Goal: Task Accomplishment & Management: Manage account settings

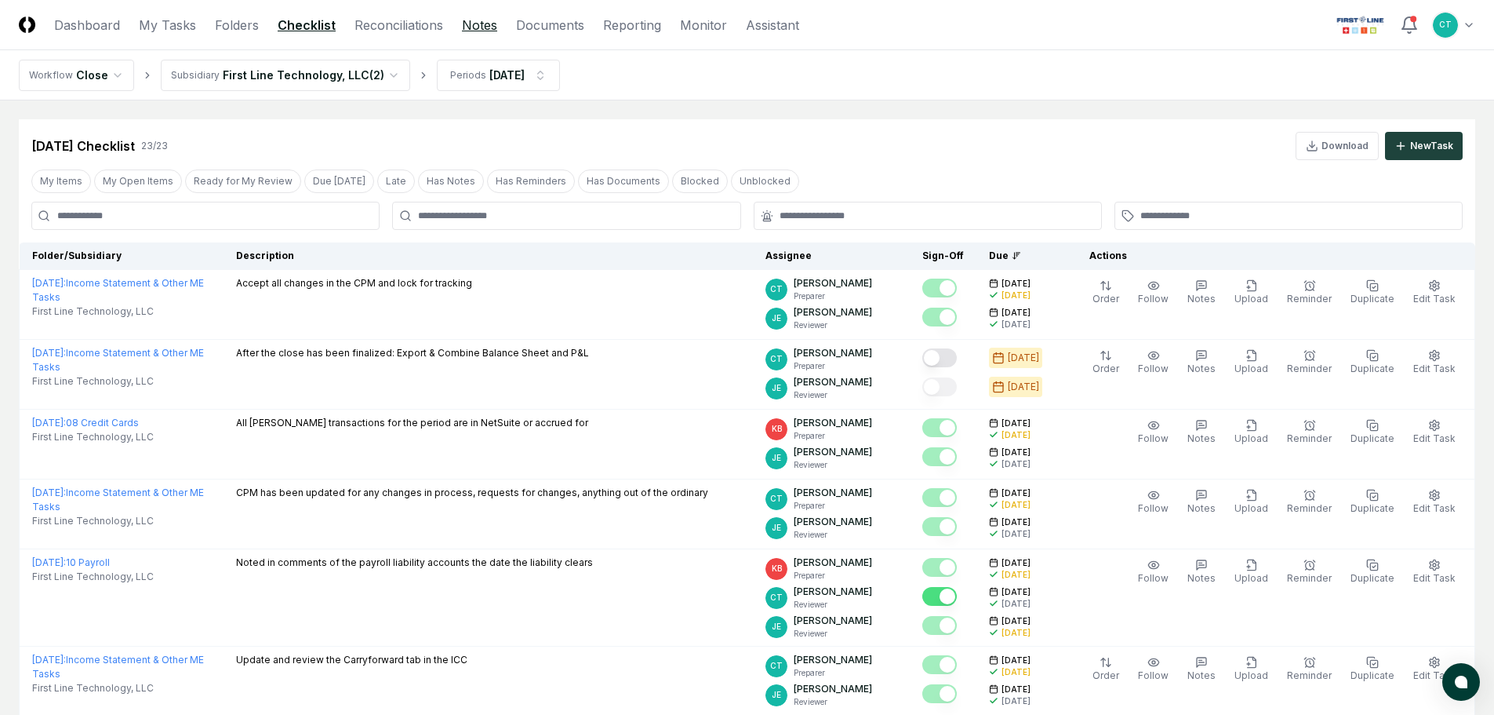
click at [465, 24] on link "Notes" at bounding box center [479, 25] width 35 height 19
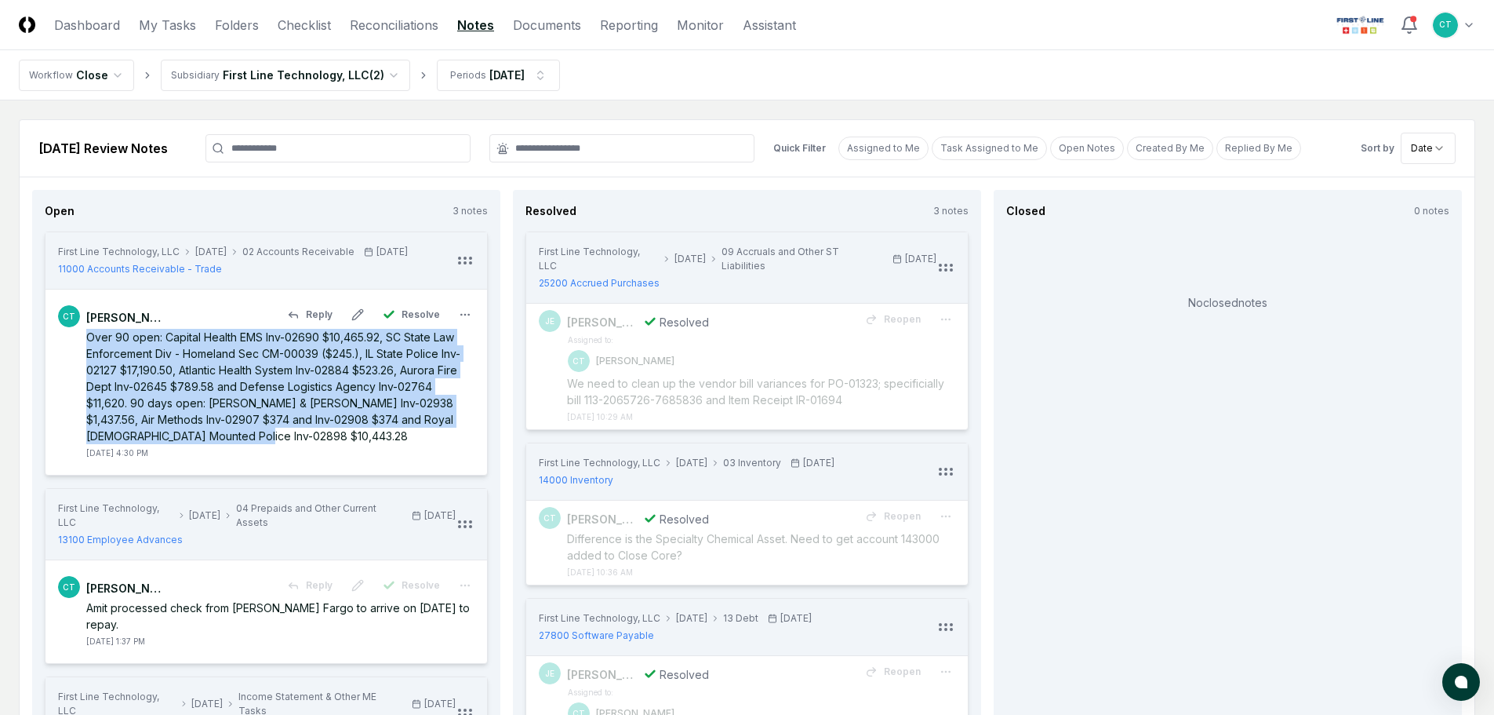
drag, startPoint x: 87, startPoint y: 336, endPoint x: 213, endPoint y: 433, distance: 158.8
click at [204, 435] on div "Over 90 open: Capital Health EMS Inv-02690 $10,465.92, SC State Law Enforcement…" at bounding box center [280, 386] width 388 height 115
copy div "Over 90 open: Capital Health EMS Inv-02690 $10,465.92, SC State Law Enforcement…"
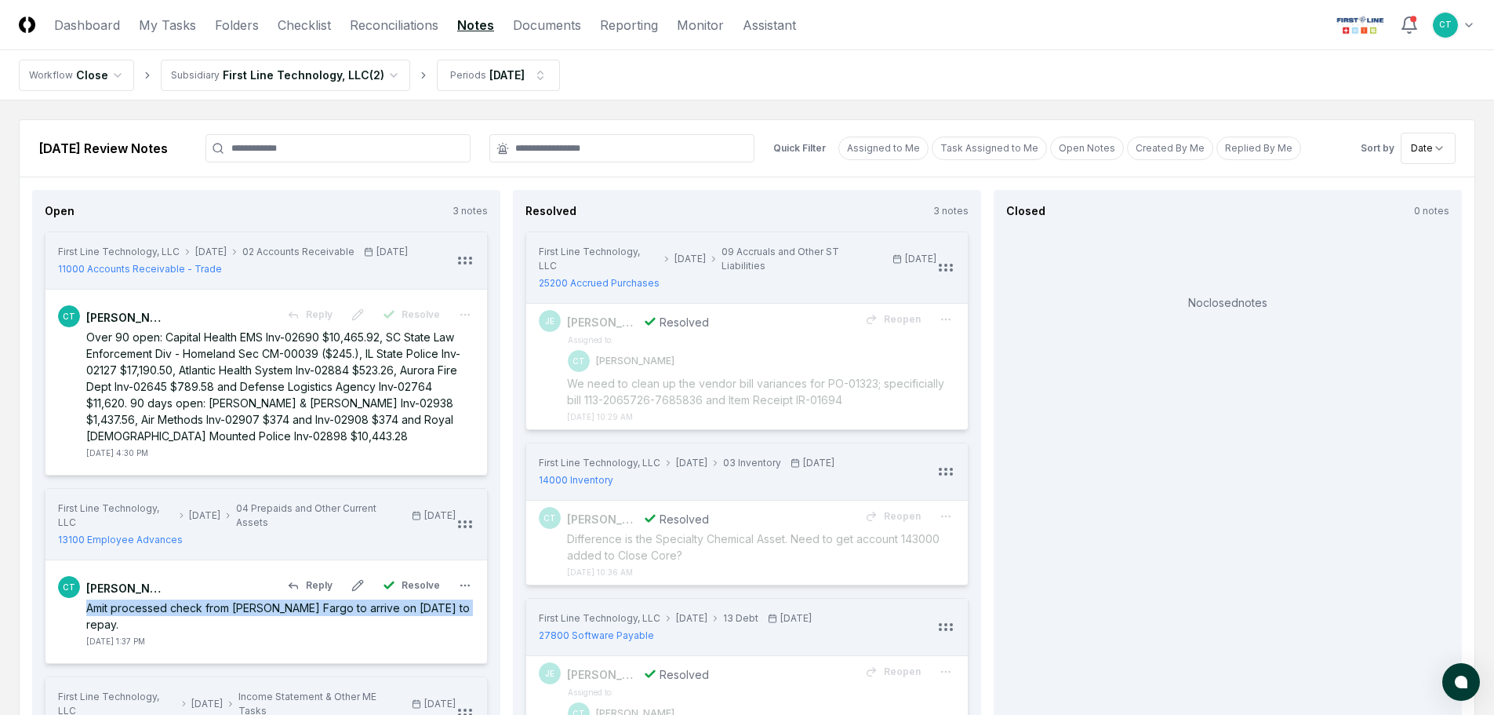
drag, startPoint x: 82, startPoint y: 606, endPoint x: 454, endPoint y: 612, distance: 372.7
click at [454, 612] on div "CT [PERSON_NAME] Reply Resolve Amit processed check from [PERSON_NAME] Fargo to…" at bounding box center [266, 611] width 417 height 71
copy div "Amit processed check from [PERSON_NAME] Fargo to arrive on [DATE] to repay."
click at [621, 25] on link "Reporting" at bounding box center [629, 25] width 58 height 19
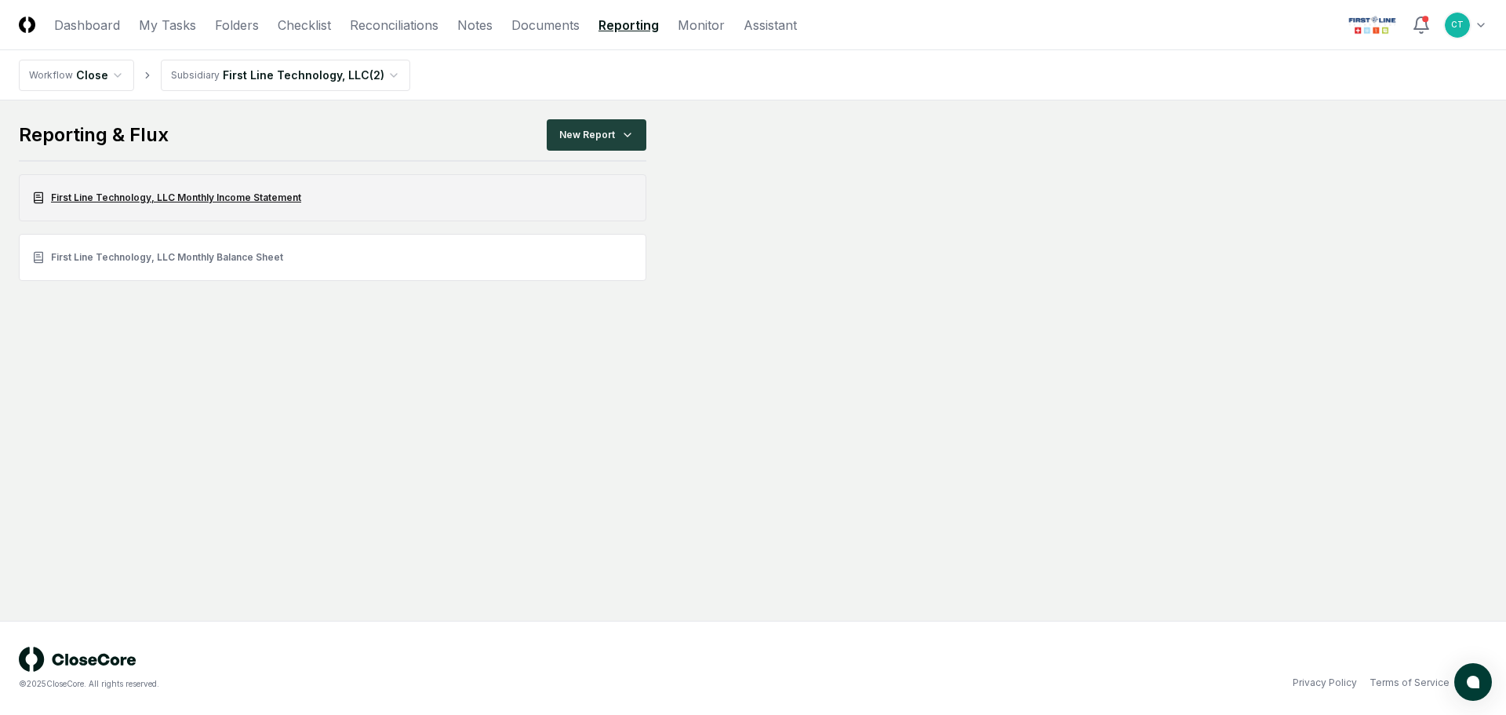
click at [192, 195] on link "First Line Technology, LLC Monthly Income Statement" at bounding box center [333, 197] width 628 height 47
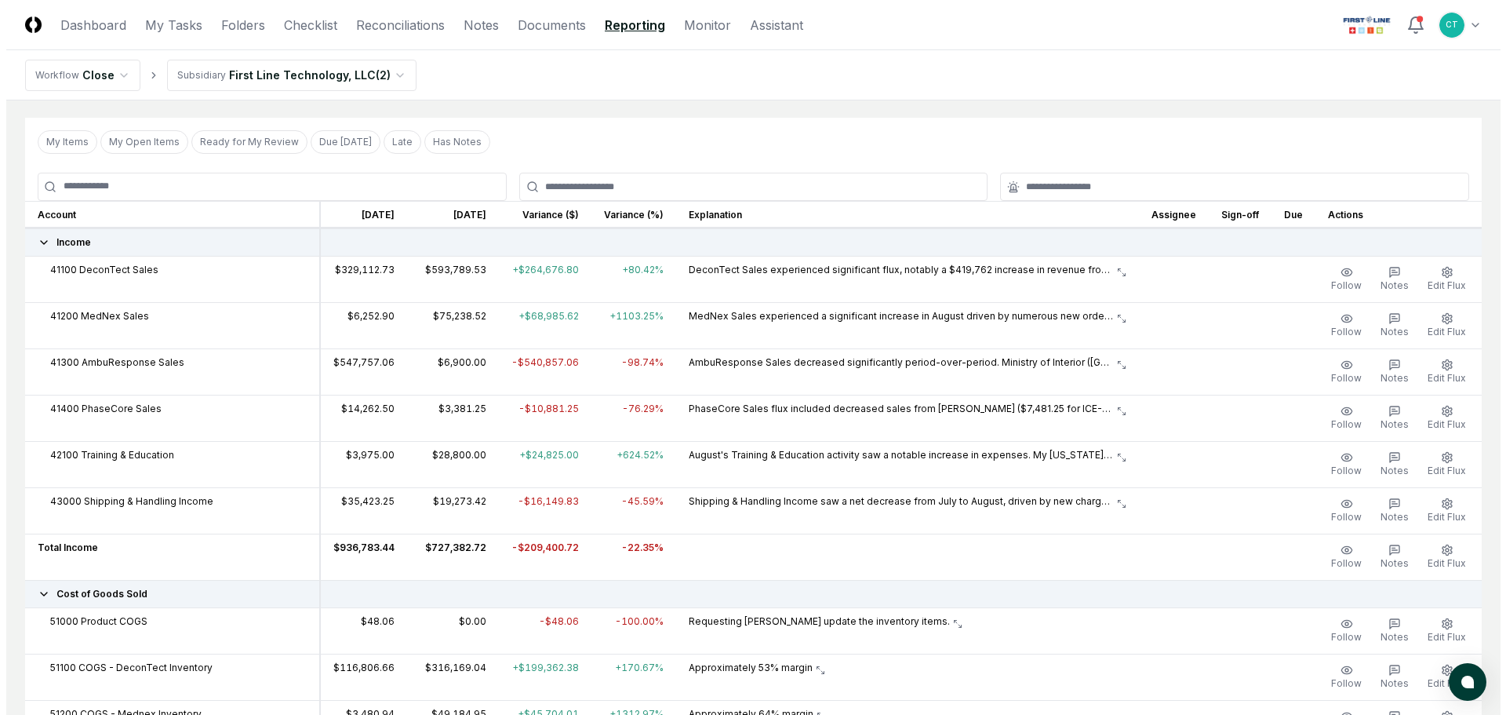
scroll to position [157, 0]
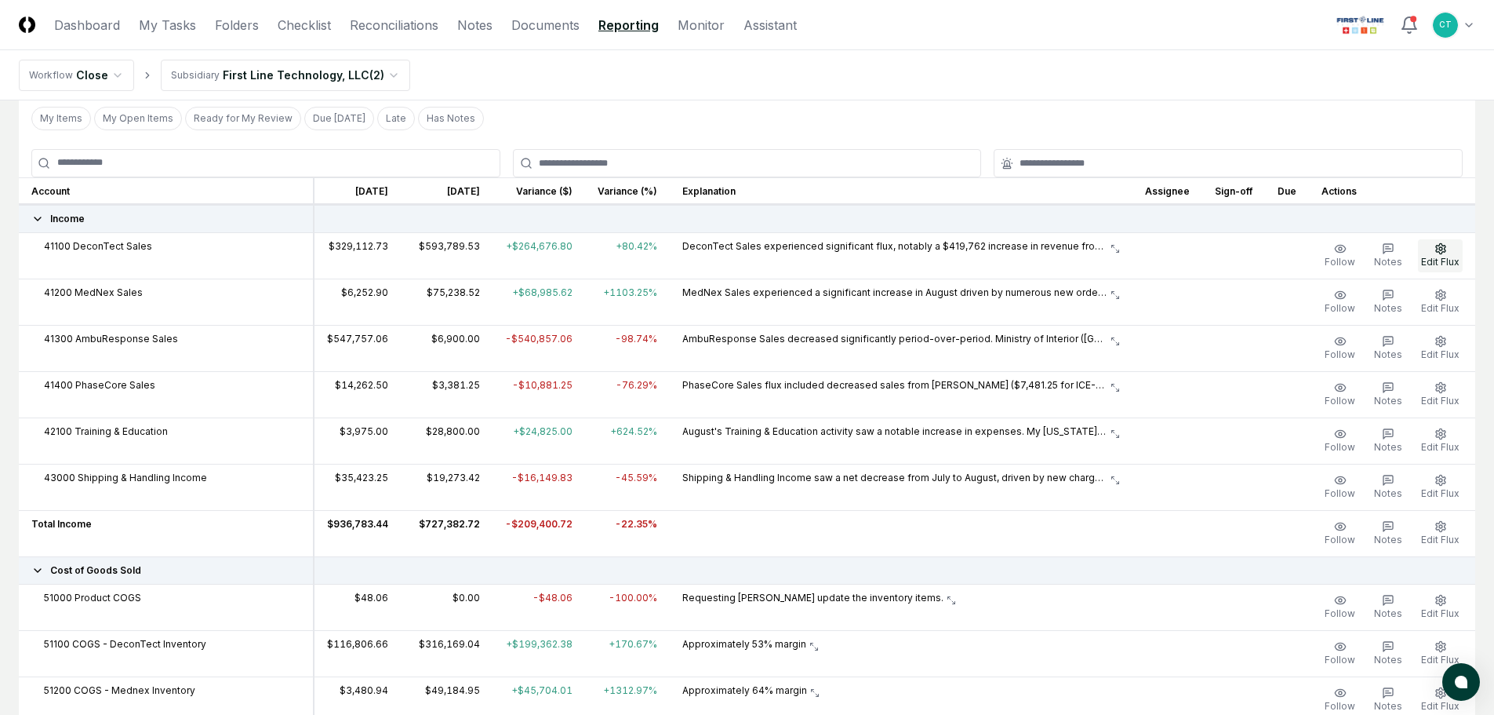
click at [1432, 255] on button "Edit Flux" at bounding box center [1440, 255] width 45 height 33
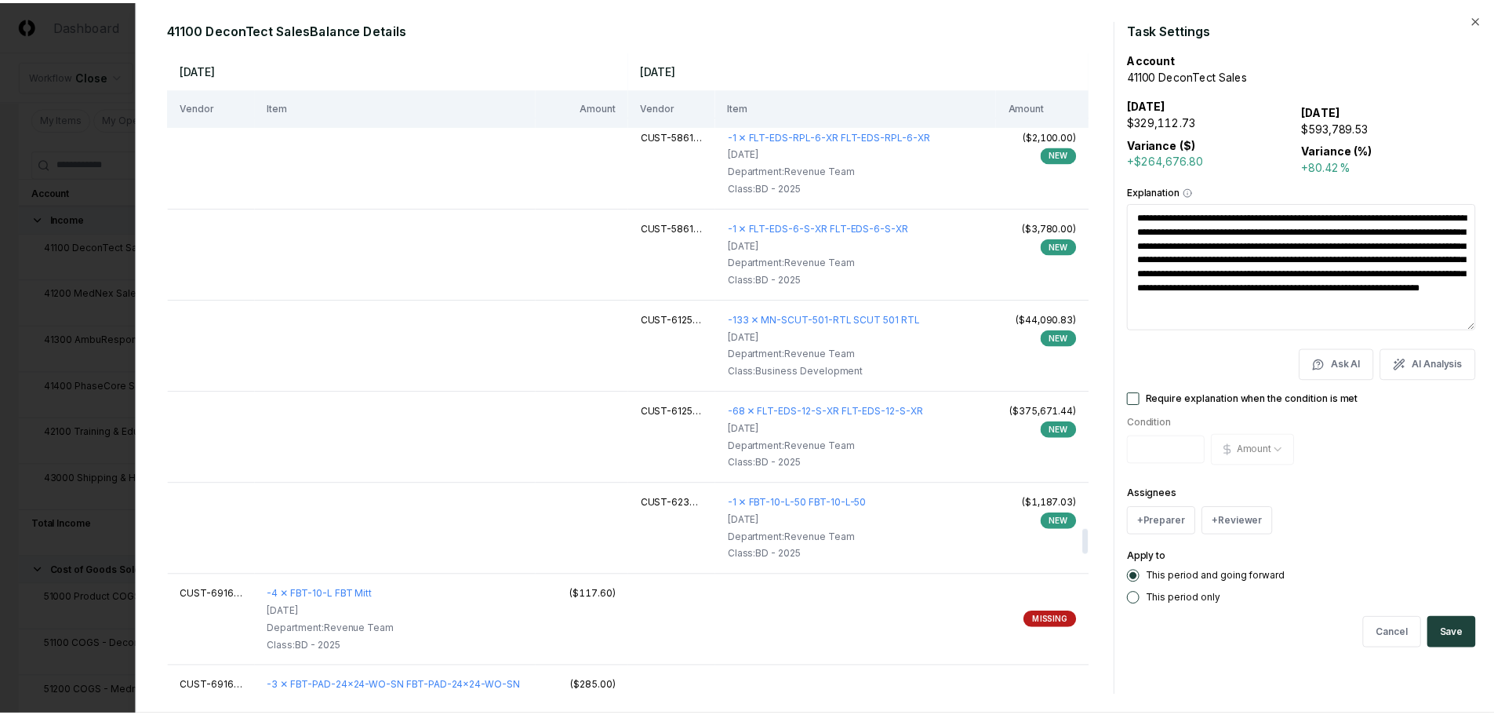
scroll to position [12394, 0]
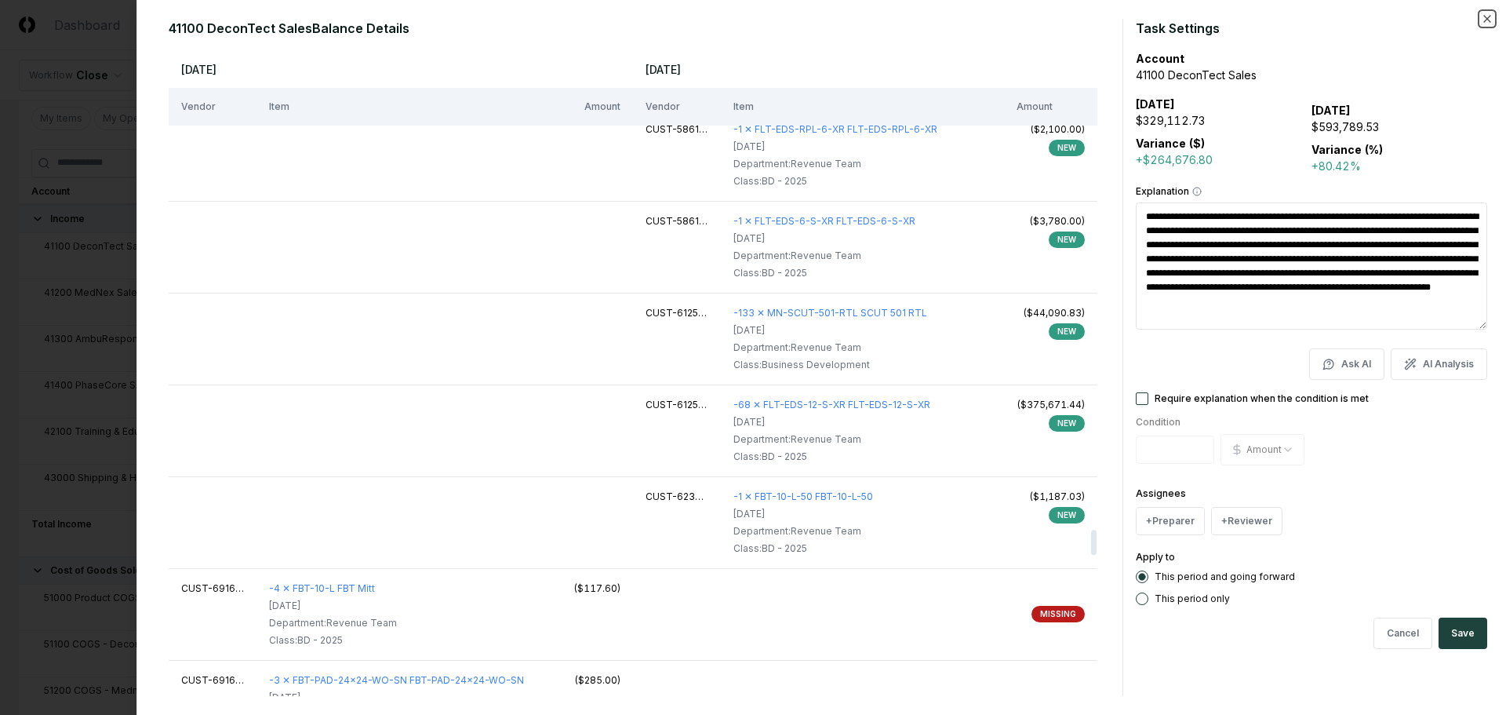
click at [1483, 16] on icon "button" at bounding box center [1487, 19] width 13 height 13
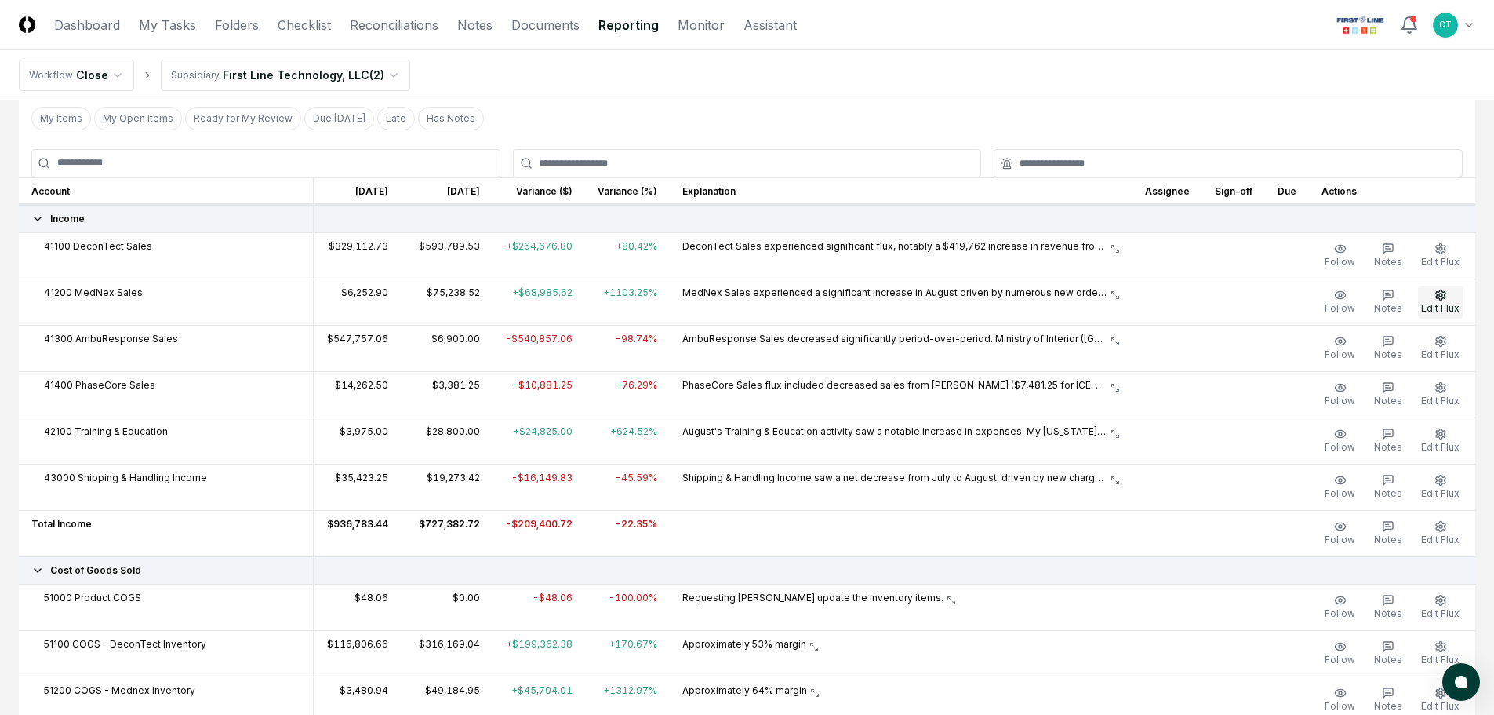
click at [1441, 300] on button "Edit Flux" at bounding box center [1440, 302] width 45 height 33
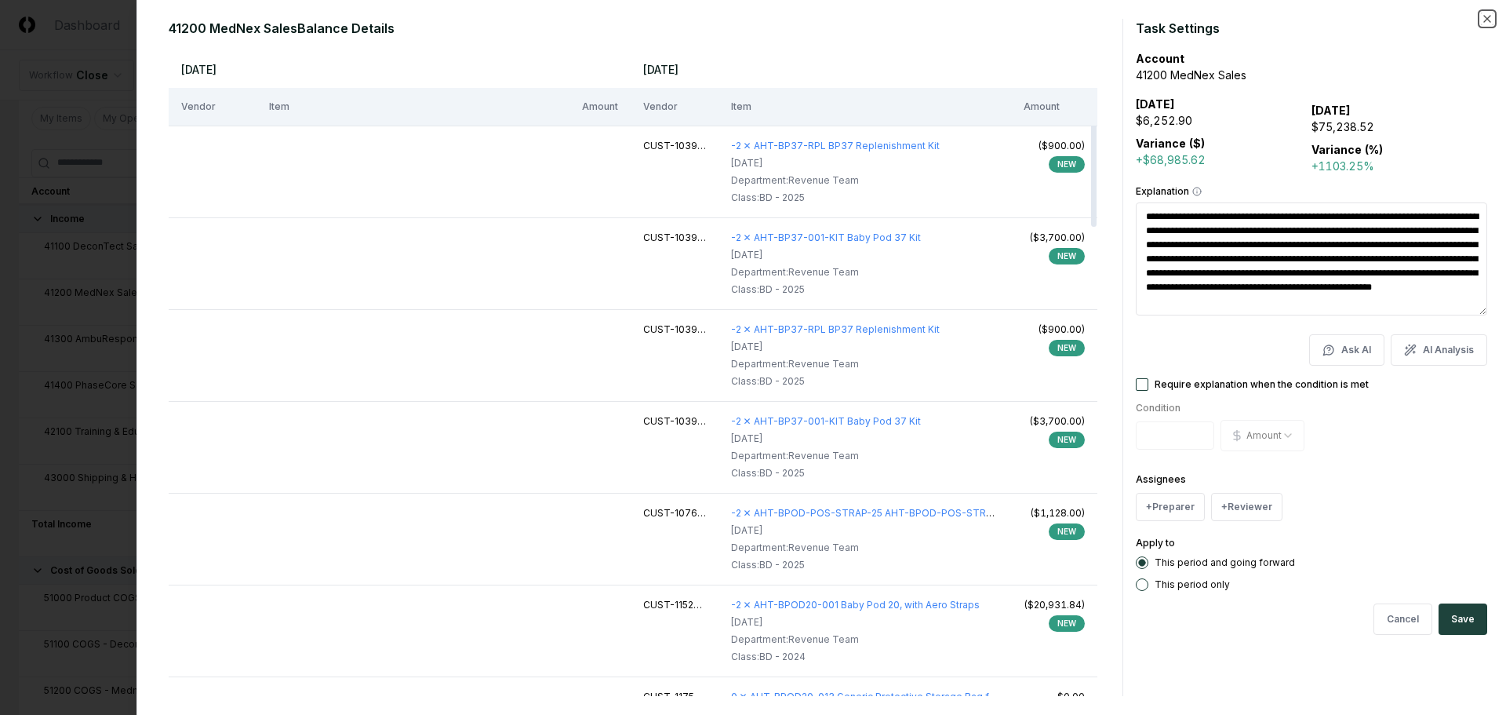
drag, startPoint x: 1487, startPoint y: 14, endPoint x: 1417, endPoint y: 42, distance: 76.0
click at [1487, 14] on icon "button" at bounding box center [1487, 19] width 13 height 13
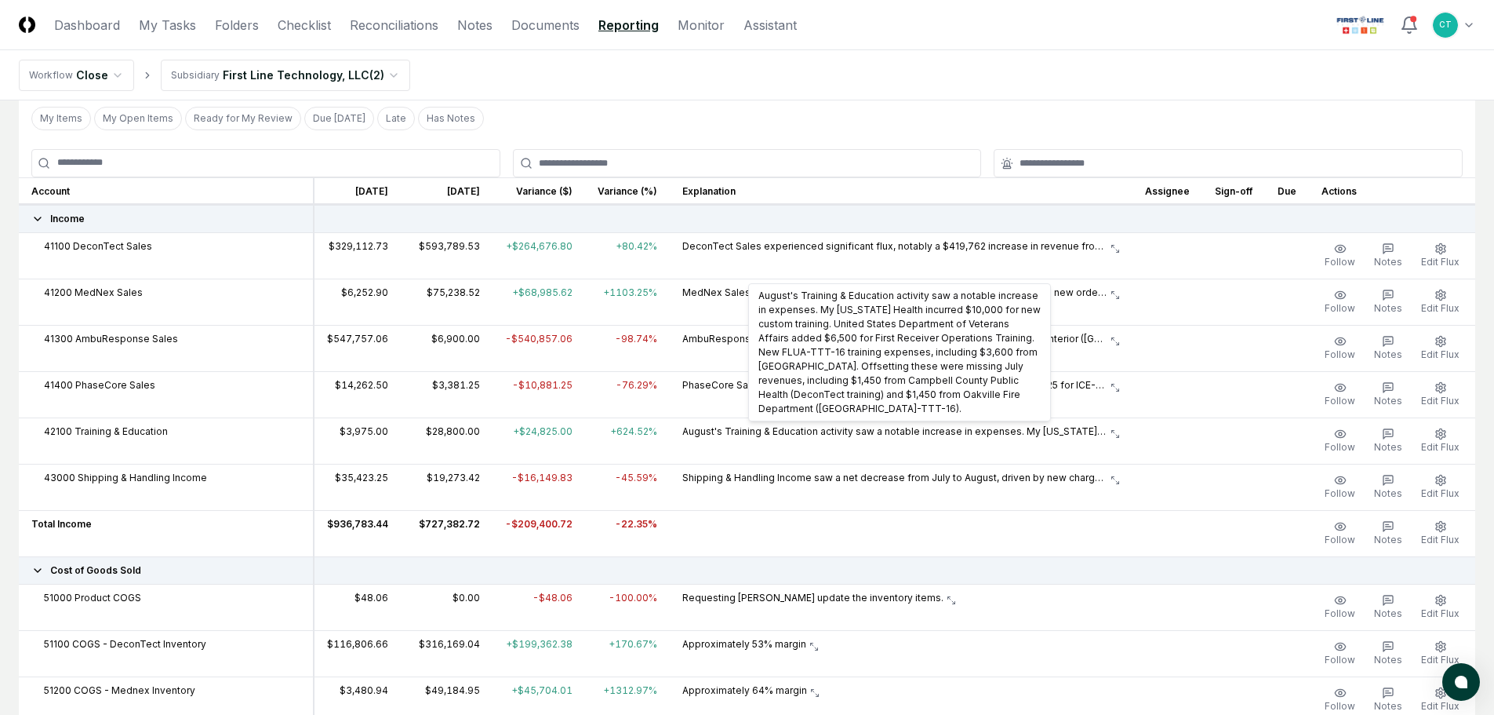
click at [1120, 436] on icon at bounding box center [1115, 433] width 9 height 9
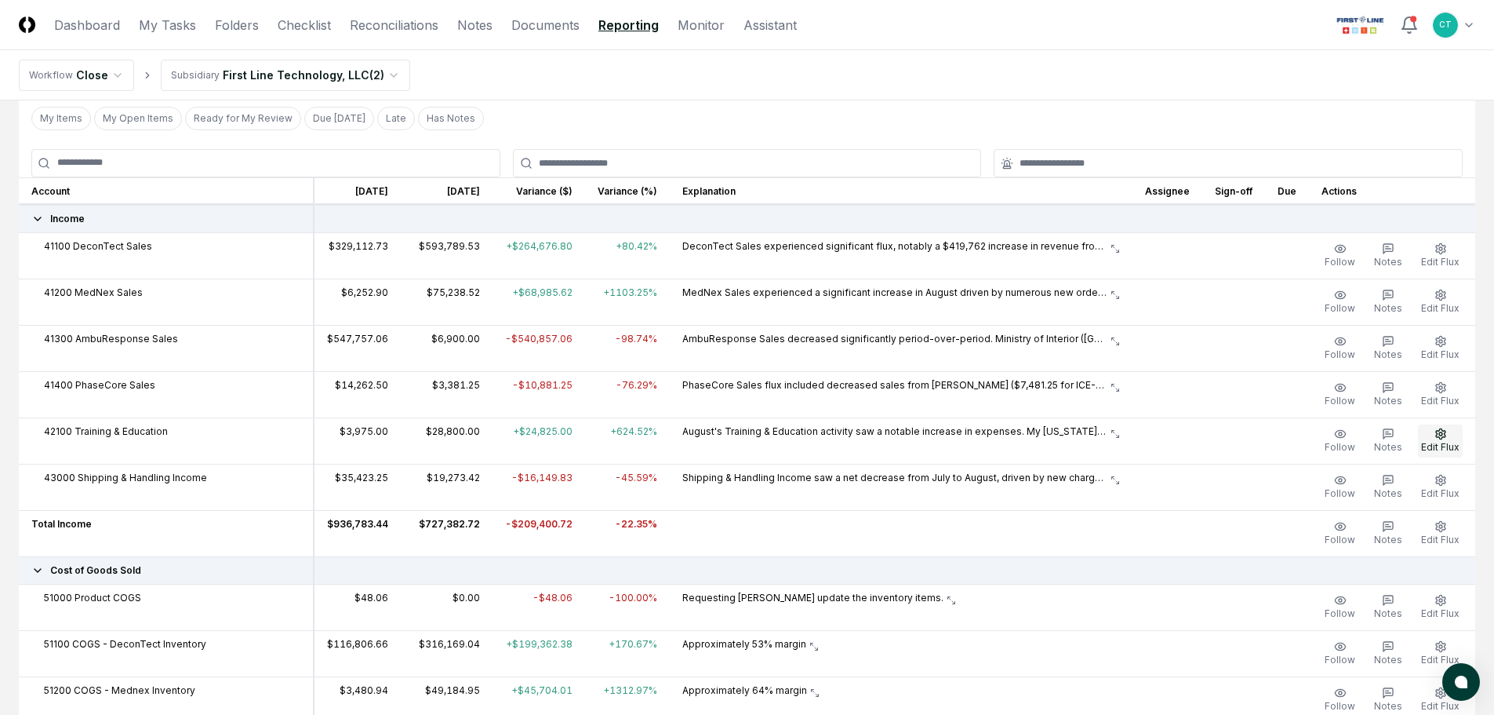
click at [1443, 436] on icon "button" at bounding box center [1440, 433] width 9 height 10
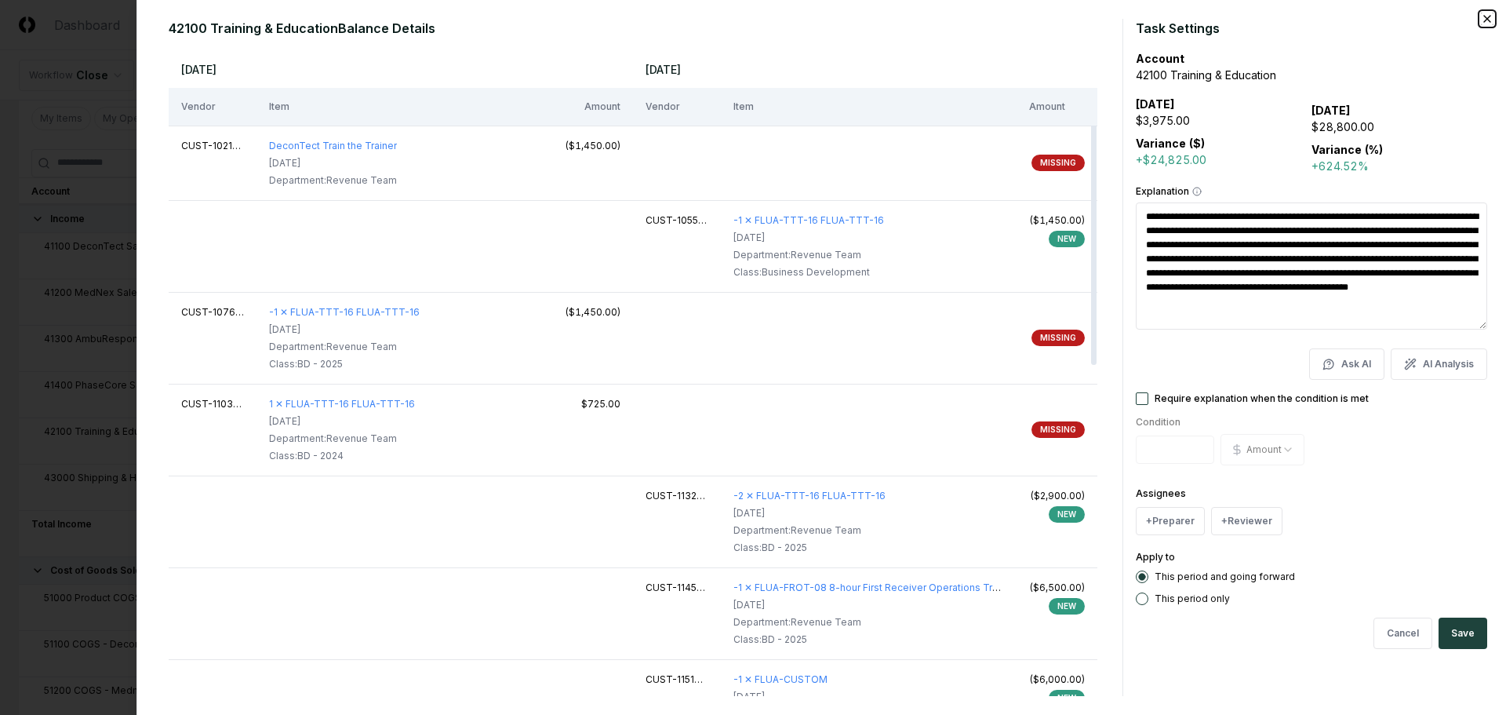
click at [1482, 19] on icon "button" at bounding box center [1487, 19] width 13 height 13
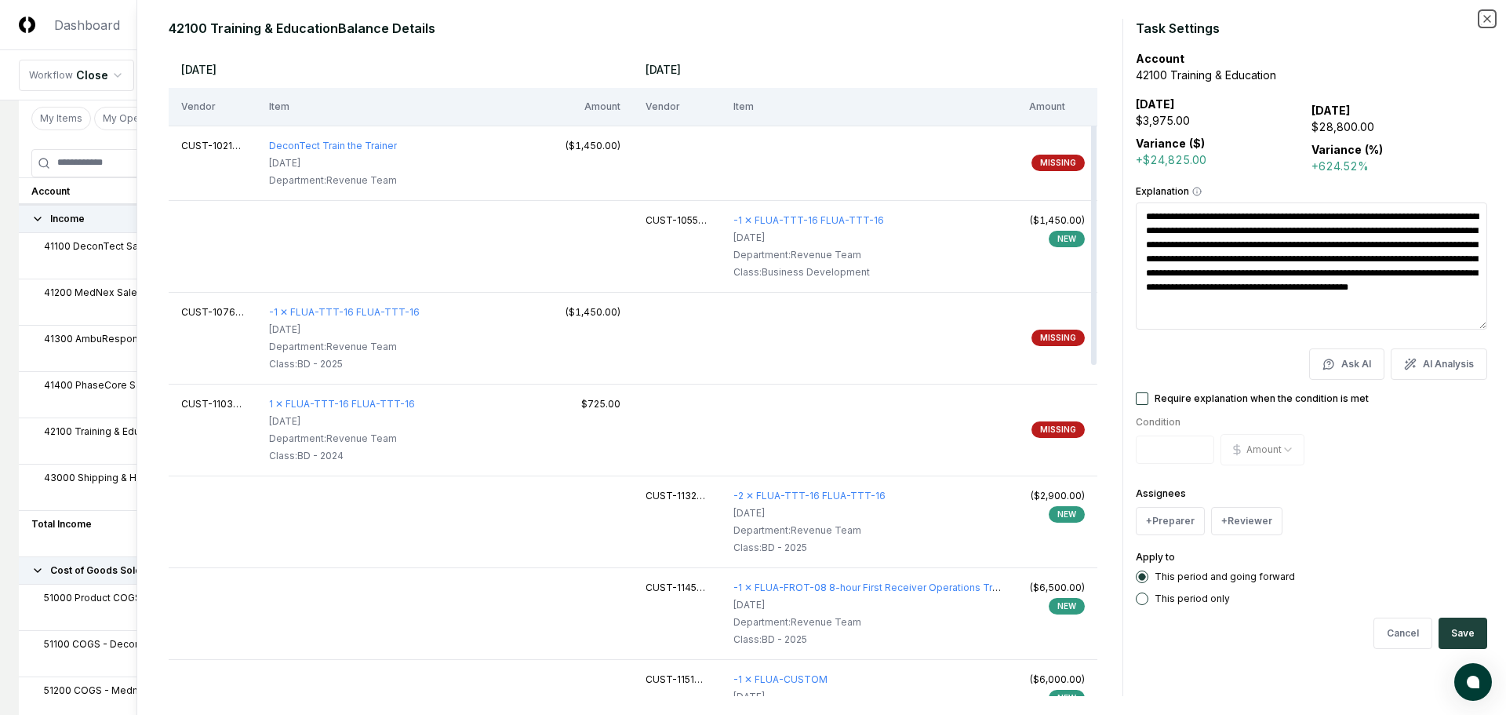
type textarea "*"
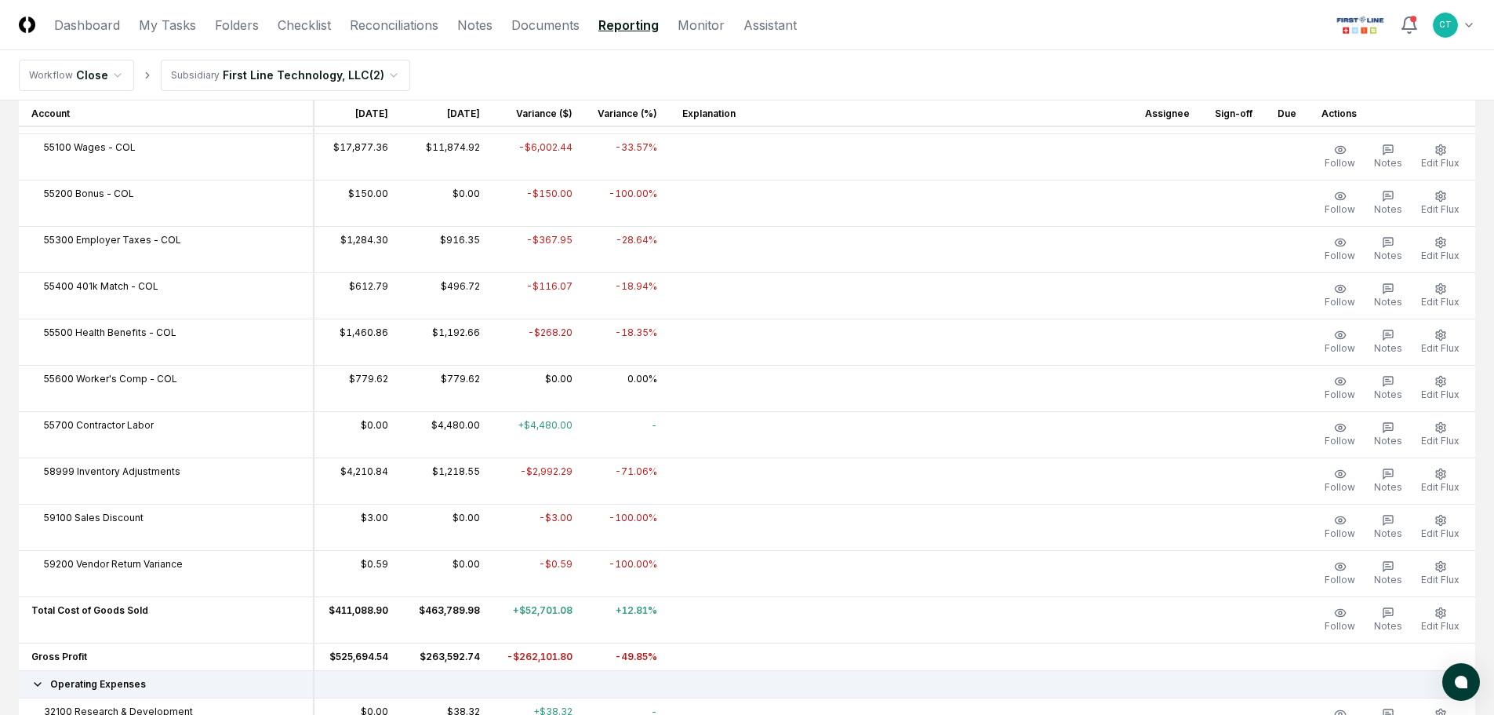
scroll to position [1098, 0]
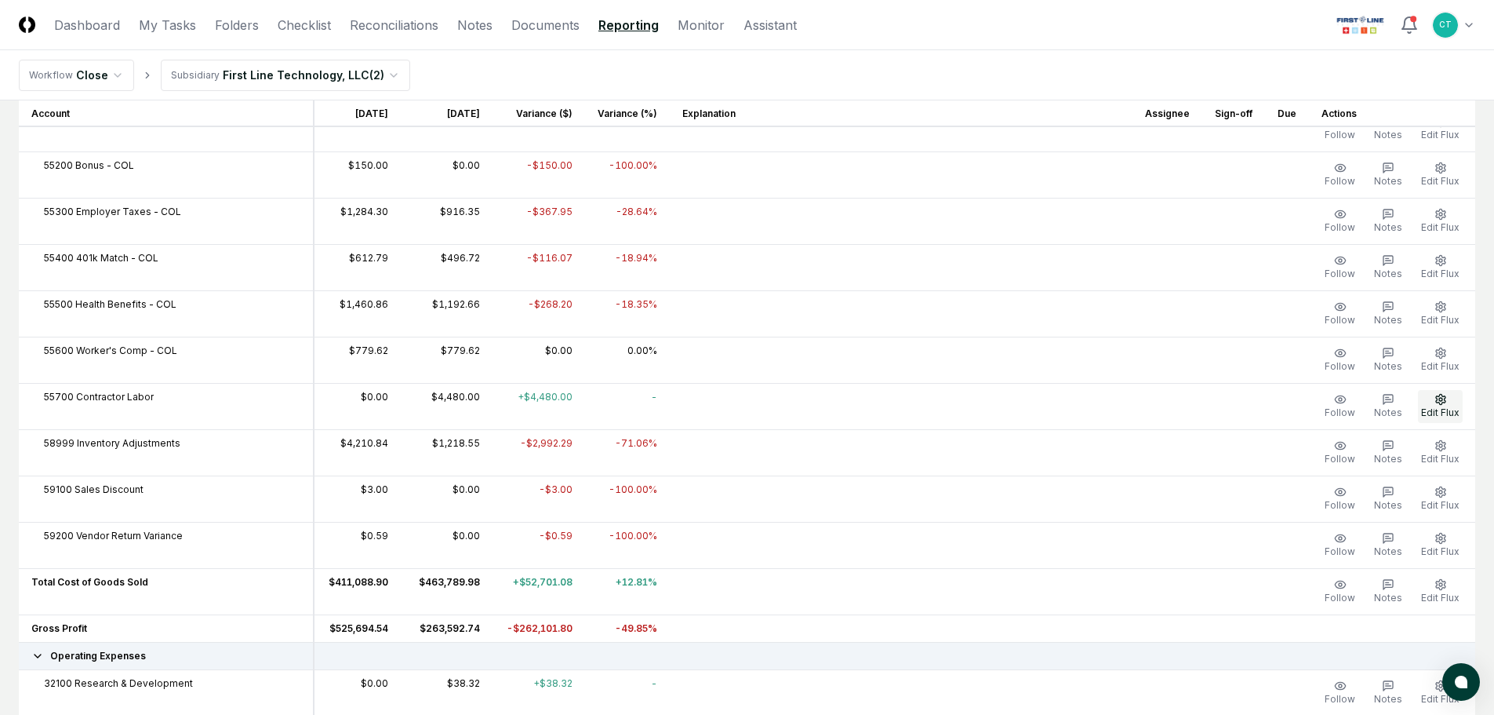
click at [1428, 403] on button "Edit Flux" at bounding box center [1440, 406] width 45 height 33
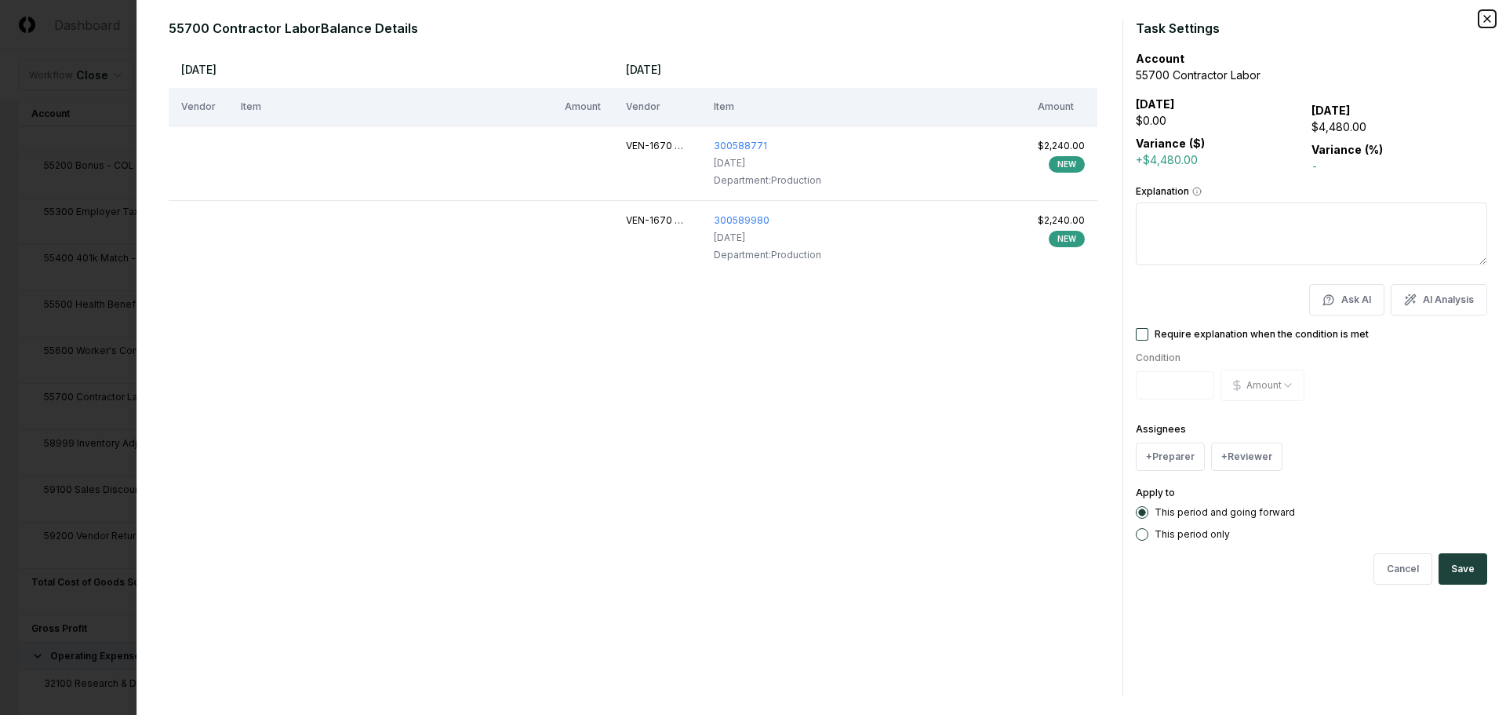
drag, startPoint x: 1487, startPoint y: 20, endPoint x: 1421, endPoint y: 76, distance: 87.4
click at [1487, 20] on icon "button" at bounding box center [1487, 19] width 13 height 13
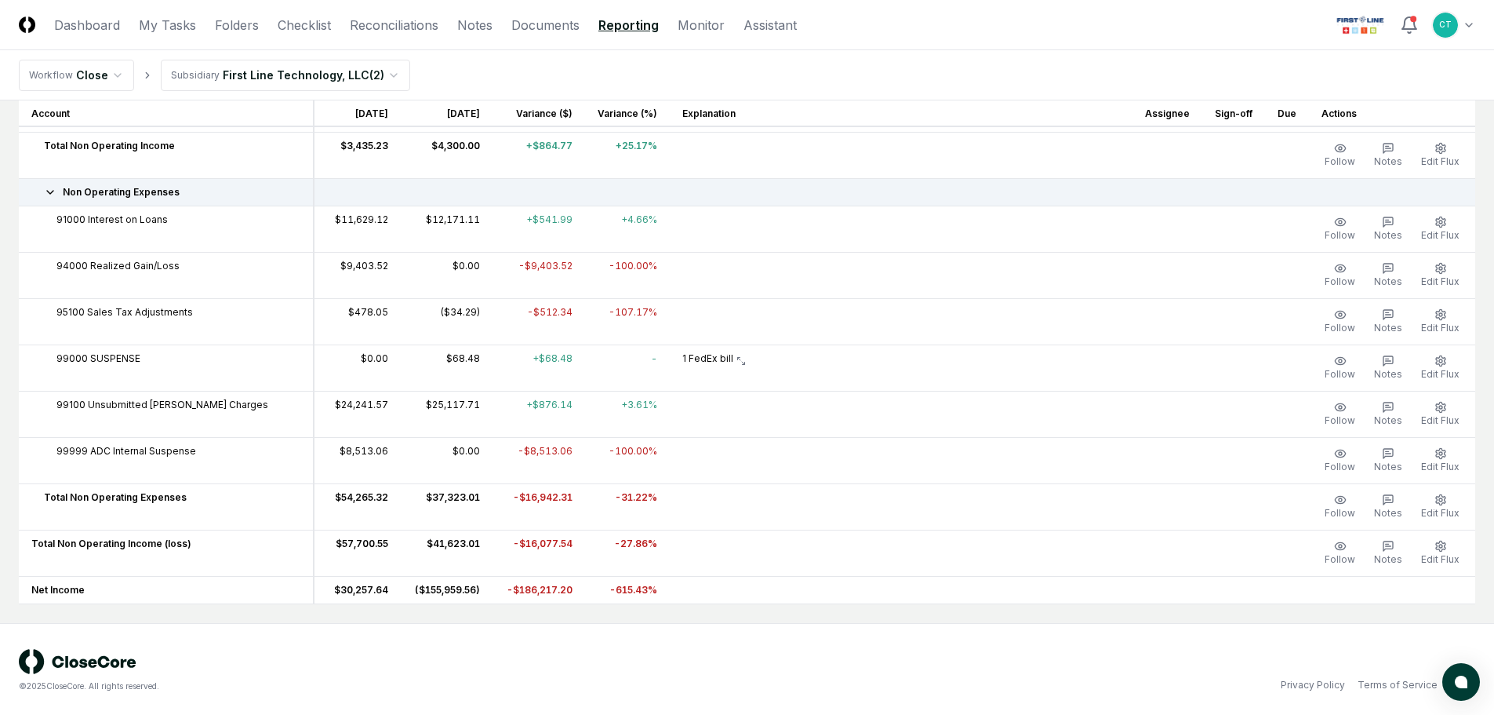
scroll to position [4266, 0]
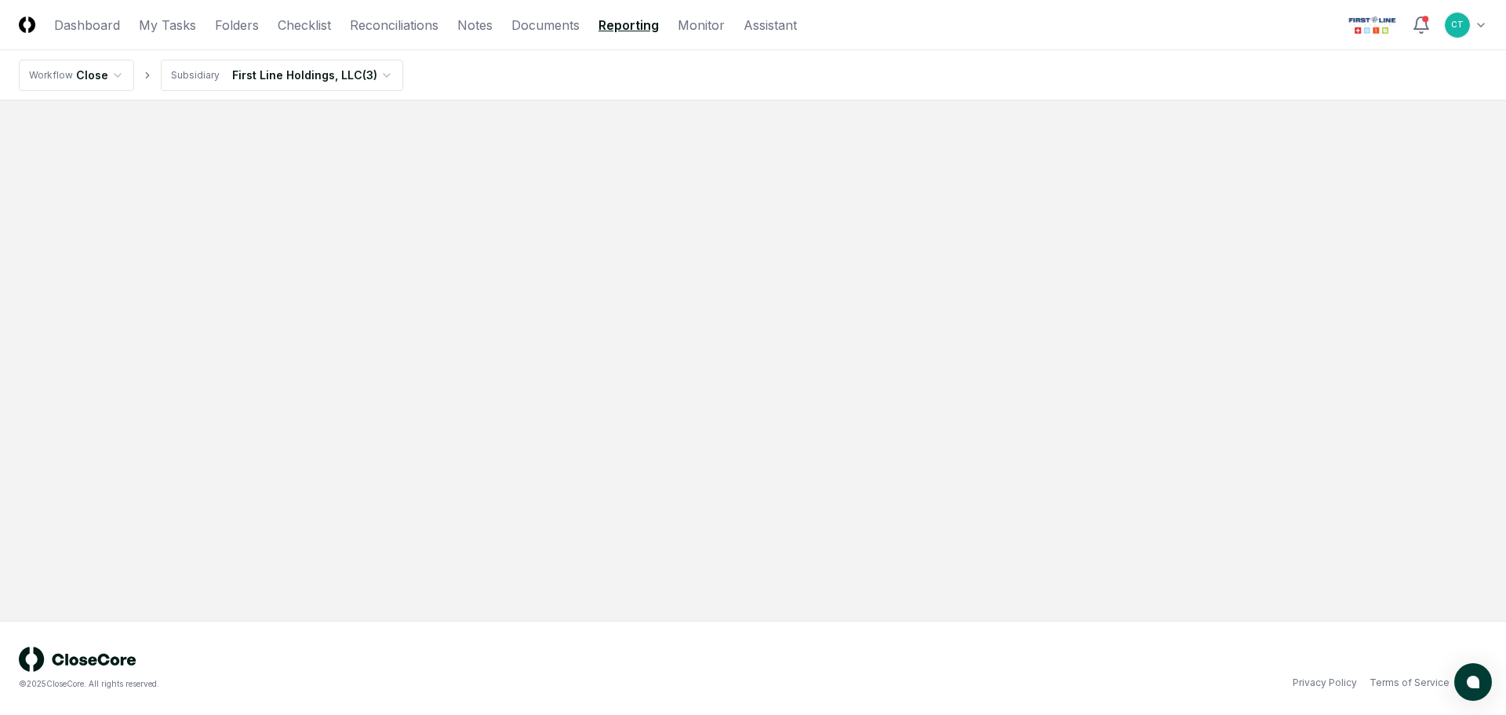
click at [617, 27] on link "Reporting" at bounding box center [629, 25] width 60 height 19
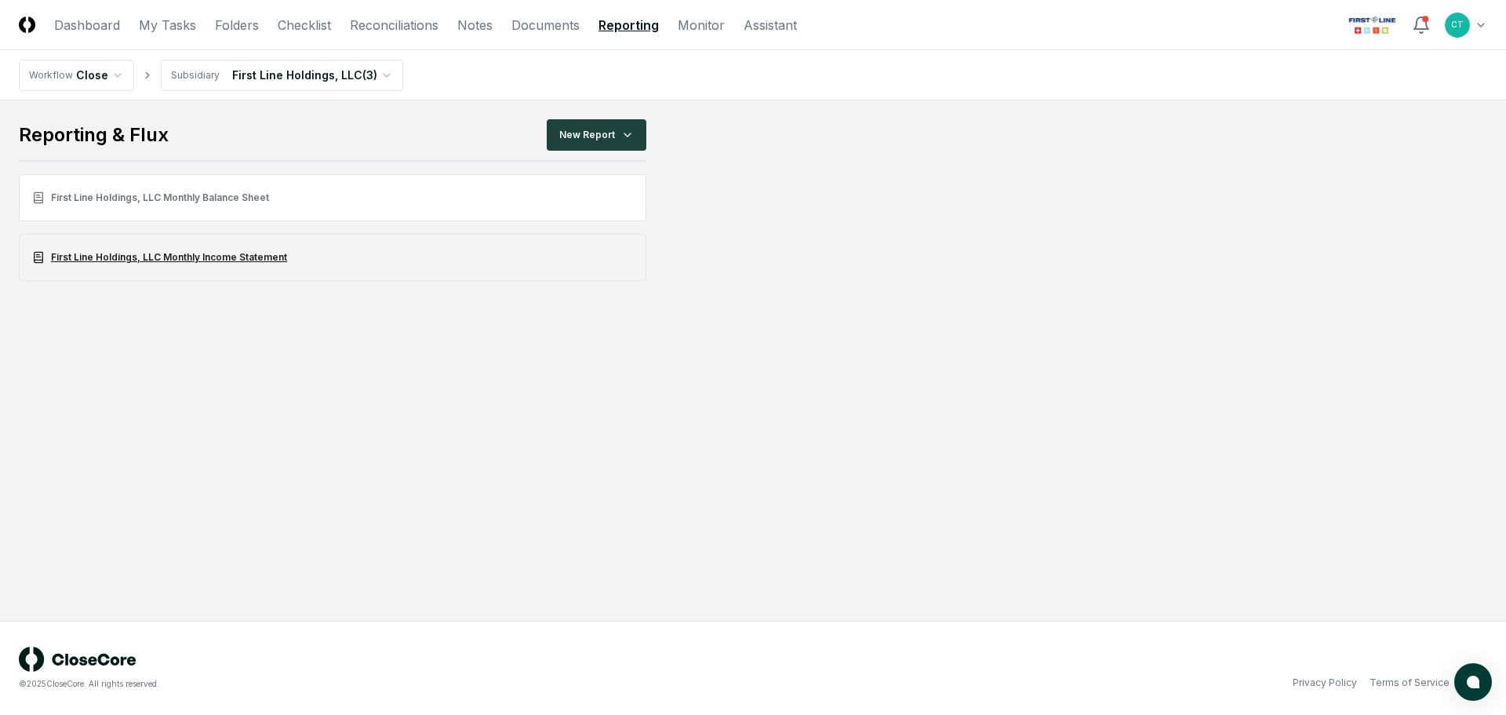
click at [193, 252] on link "First Line Holdings, LLC Monthly Income Statement" at bounding box center [333, 257] width 628 height 47
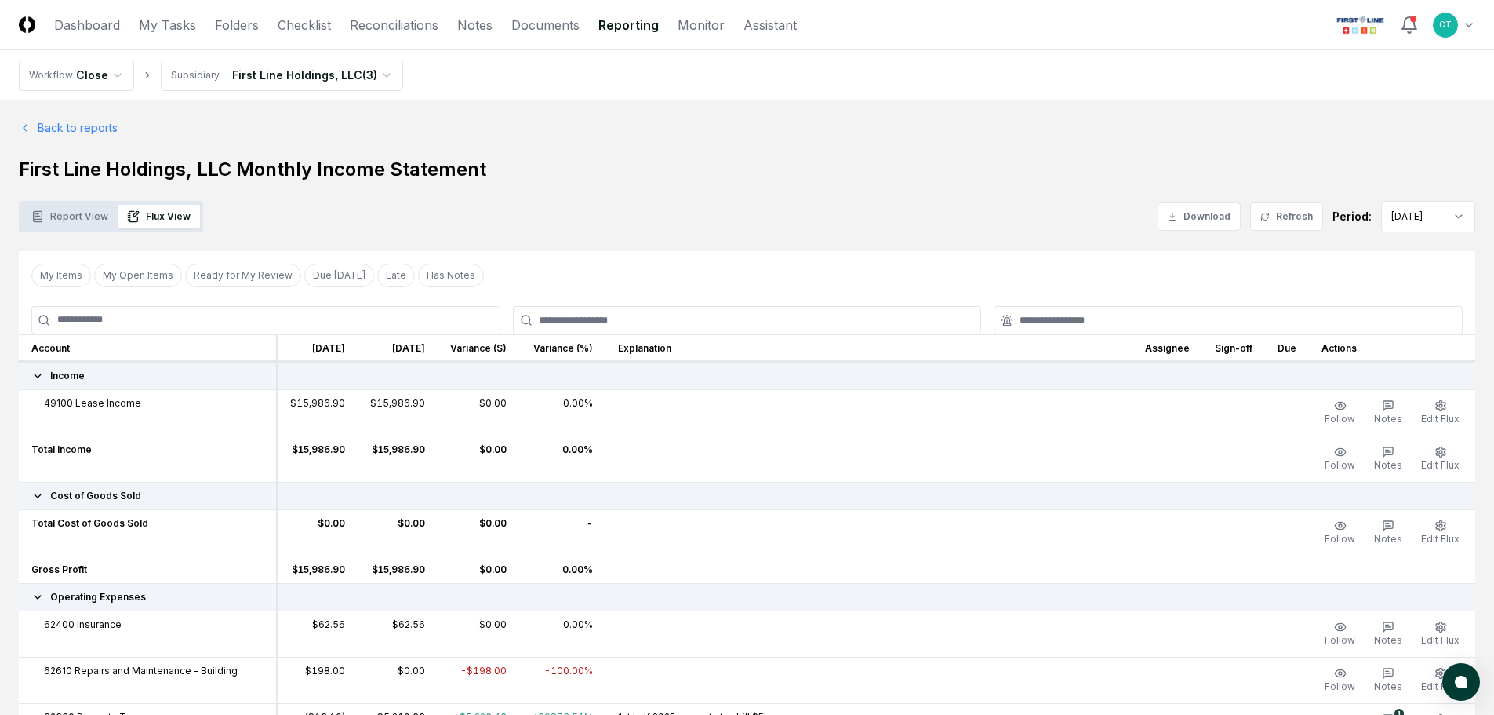
click at [1397, 220] on html "CloseCore Dashboard My Tasks Folders Checklist Reconciliations Notes Documents …" at bounding box center [747, 662] width 1494 height 1324
click at [1435, 223] on html "CloseCore Dashboard My Tasks Folders Checklist Reconciliations Notes Documents …" at bounding box center [747, 639] width 1494 height 1278
click at [1009, 223] on html "CloseCore Dashboard My Tasks Folders Checklist Reconciliations Notes Documents …" at bounding box center [747, 639] width 1494 height 1278
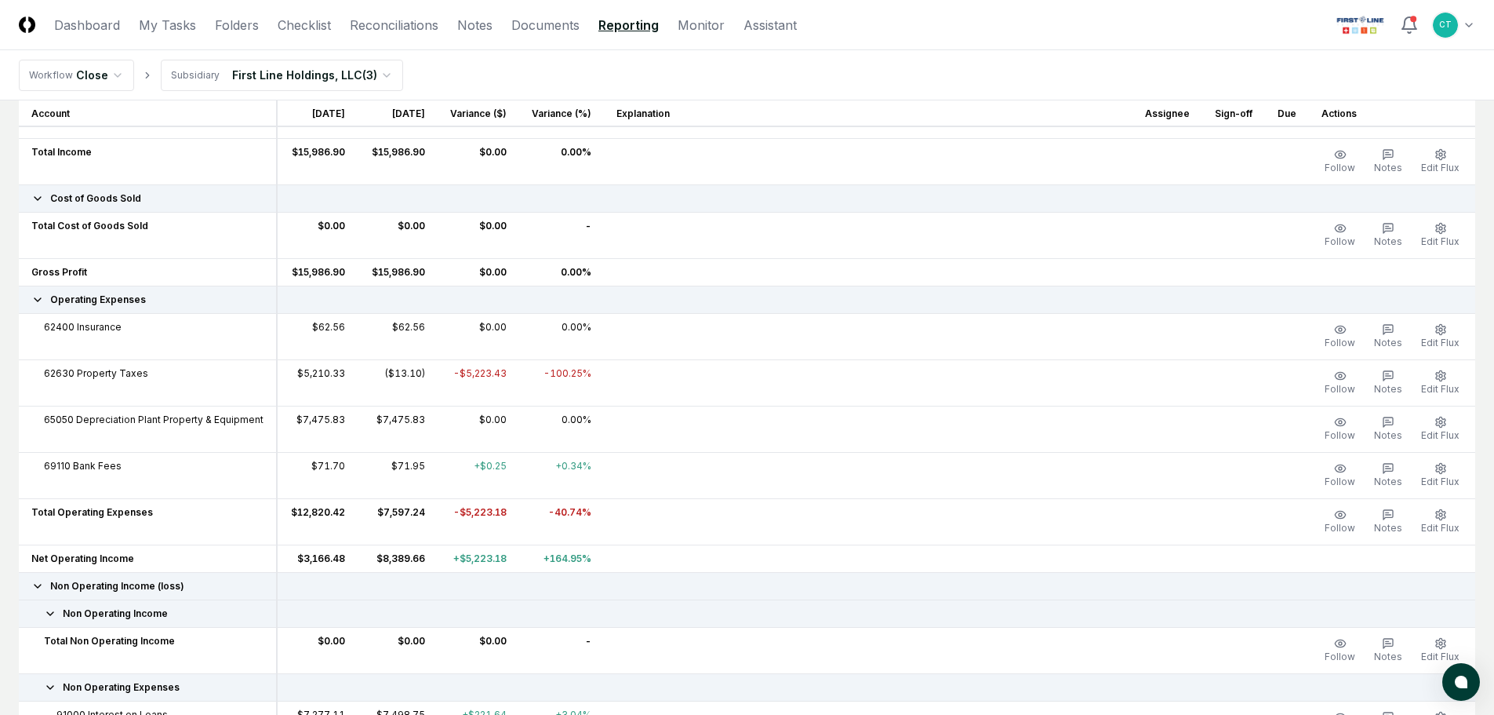
scroll to position [249, 0]
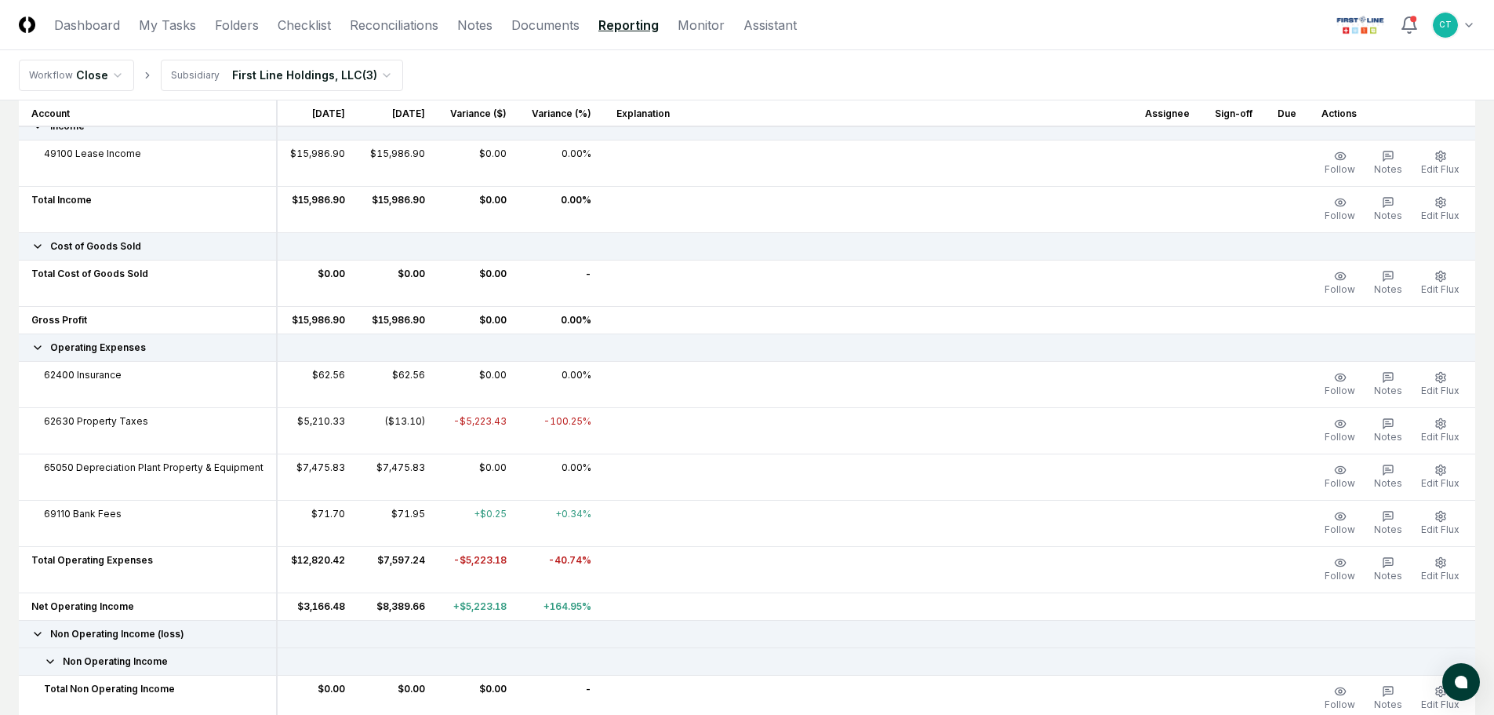
click at [624, 29] on link "Reporting" at bounding box center [629, 25] width 60 height 19
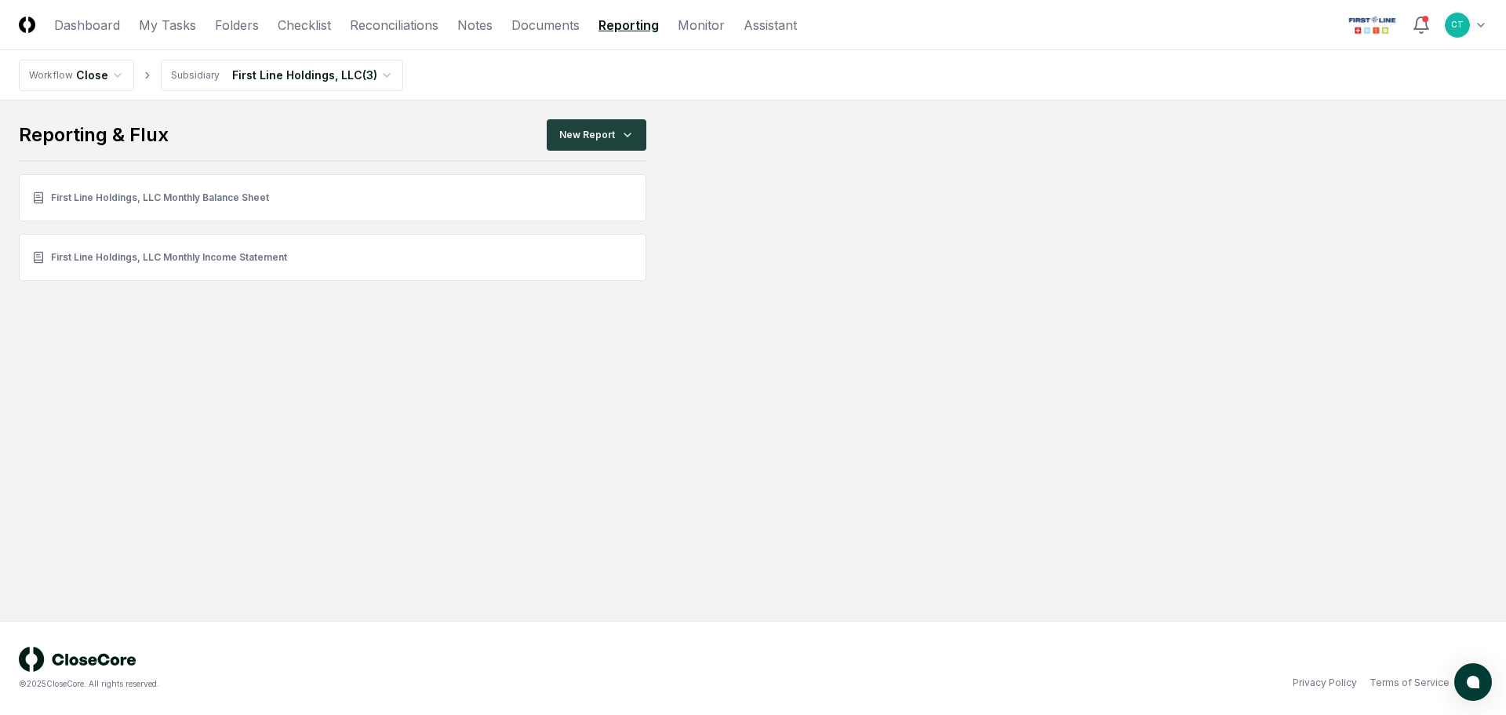
click at [348, 71] on html "CloseCore Dashboard My Tasks Folders Checklist Reconciliations Notes Documents …" at bounding box center [753, 357] width 1506 height 715
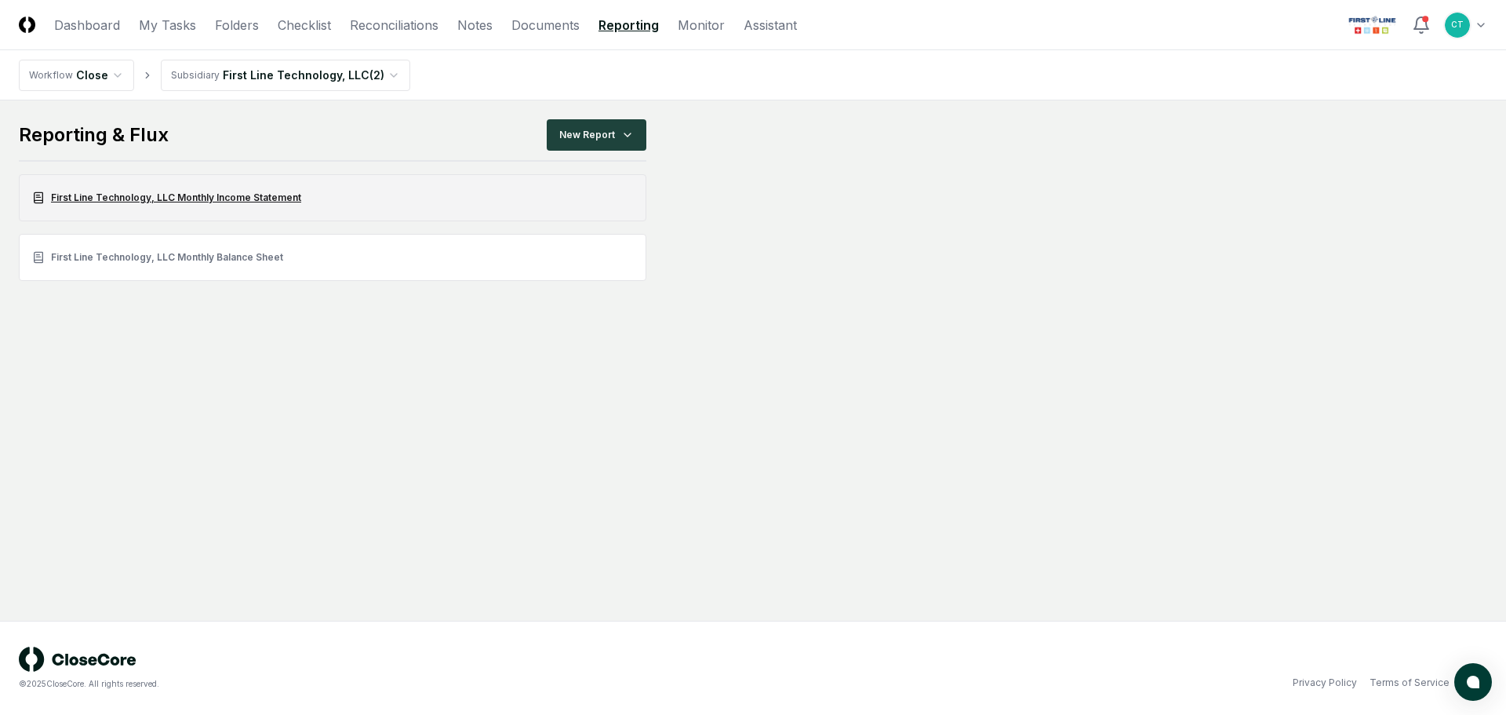
click at [219, 195] on link "First Line Technology, LLC Monthly Income Statement" at bounding box center [333, 197] width 628 height 47
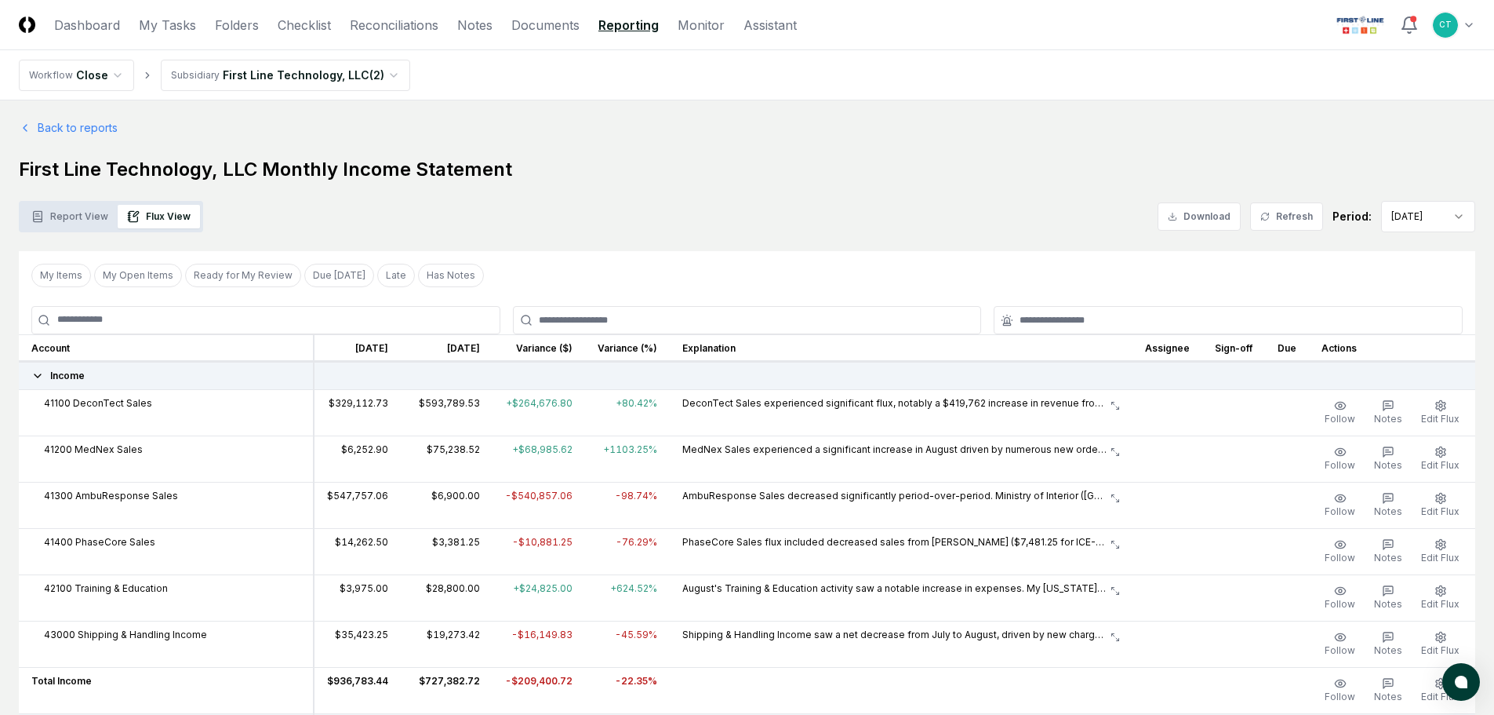
click at [1161, 79] on nav "Workflow Close Subsidiary First Line Technology, LLC ( 2 )" at bounding box center [747, 75] width 1494 height 50
click at [737, 96] on nav "Workflow Close Subsidiary First Line Technology, LLC ( 2 )" at bounding box center [747, 75] width 1494 height 50
click at [1197, 218] on button "Download" at bounding box center [1199, 216] width 83 height 28
click at [110, 127] on link "Back to reports" at bounding box center [68, 127] width 99 height 16
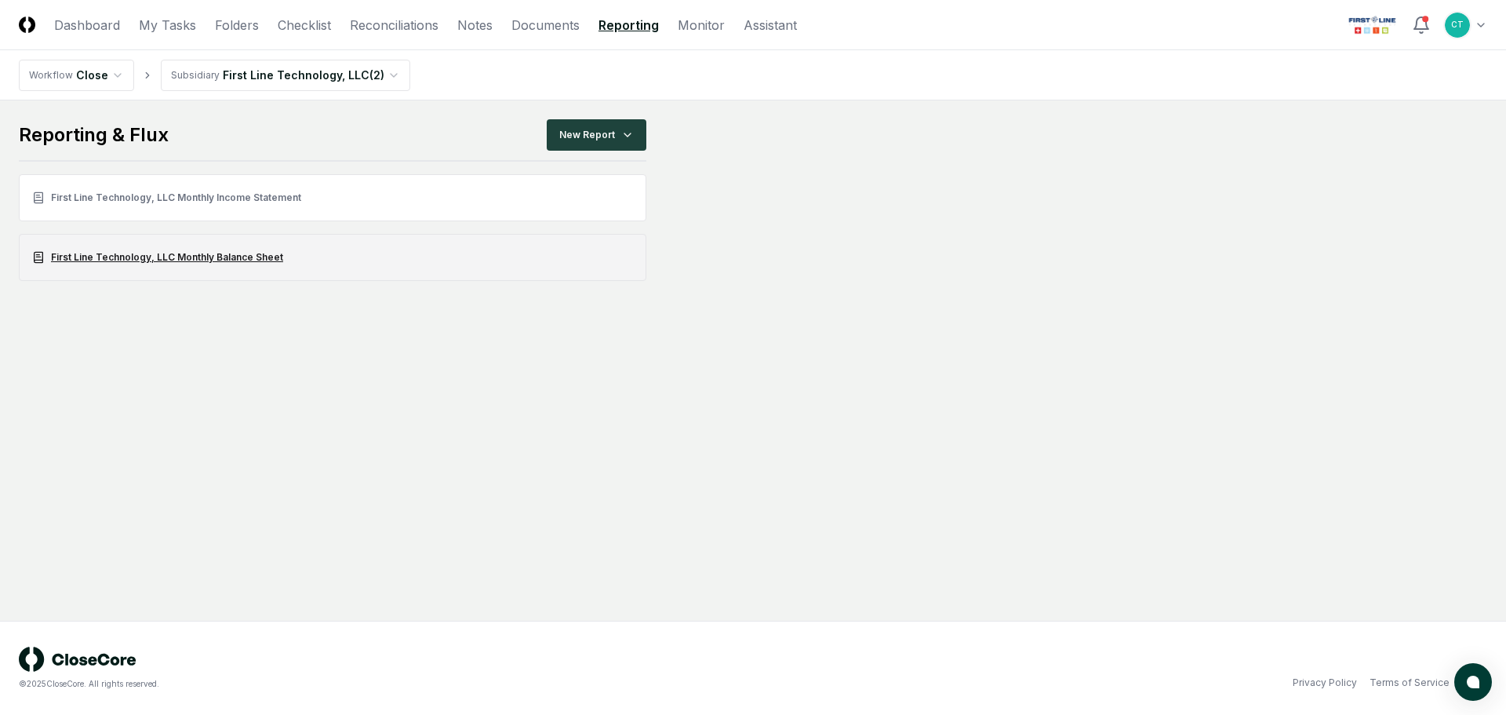
click at [225, 254] on link "First Line Technology, LLC Monthly Balance Sheet" at bounding box center [333, 257] width 628 height 47
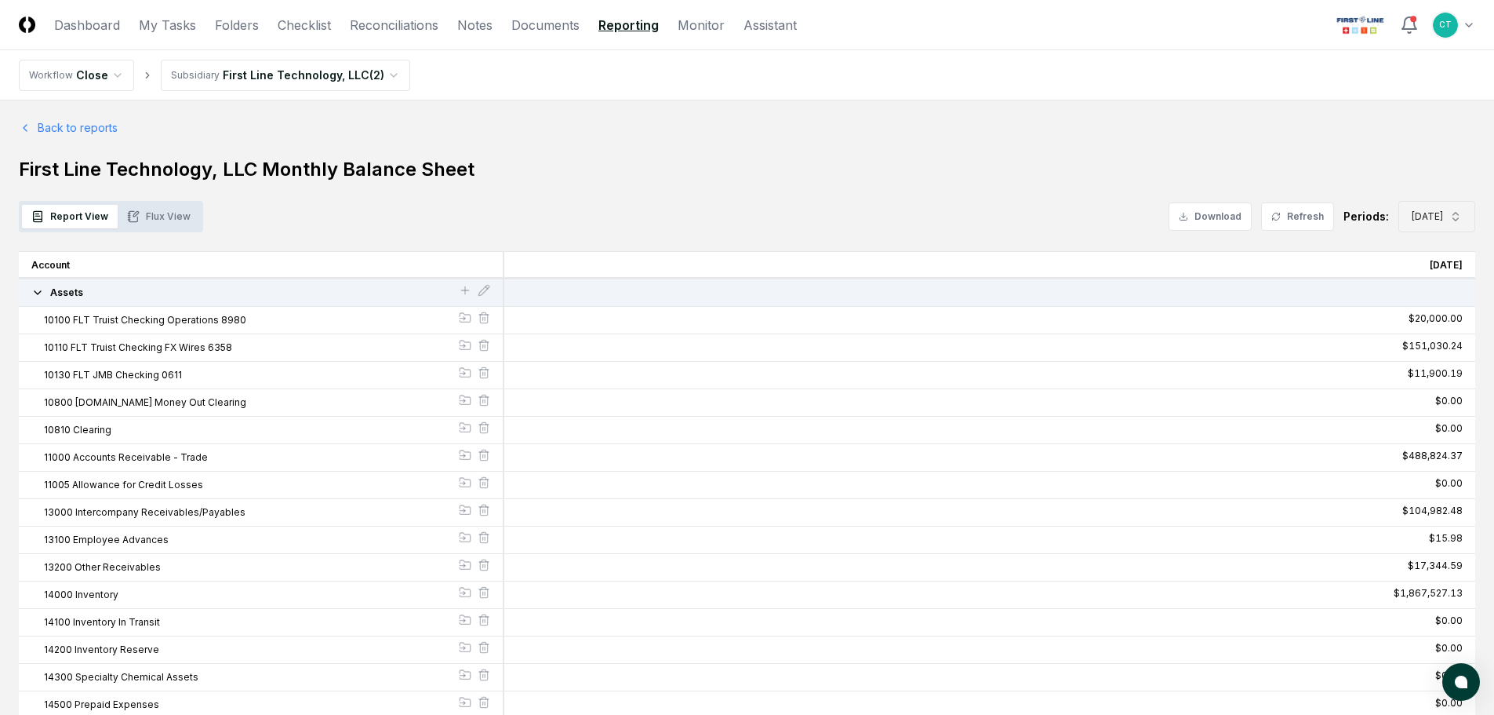
click at [1424, 222] on span "[DATE]" at bounding box center [1427, 216] width 31 height 14
click at [1410, 361] on div "[DATE]" at bounding box center [1423, 356] width 50 height 14
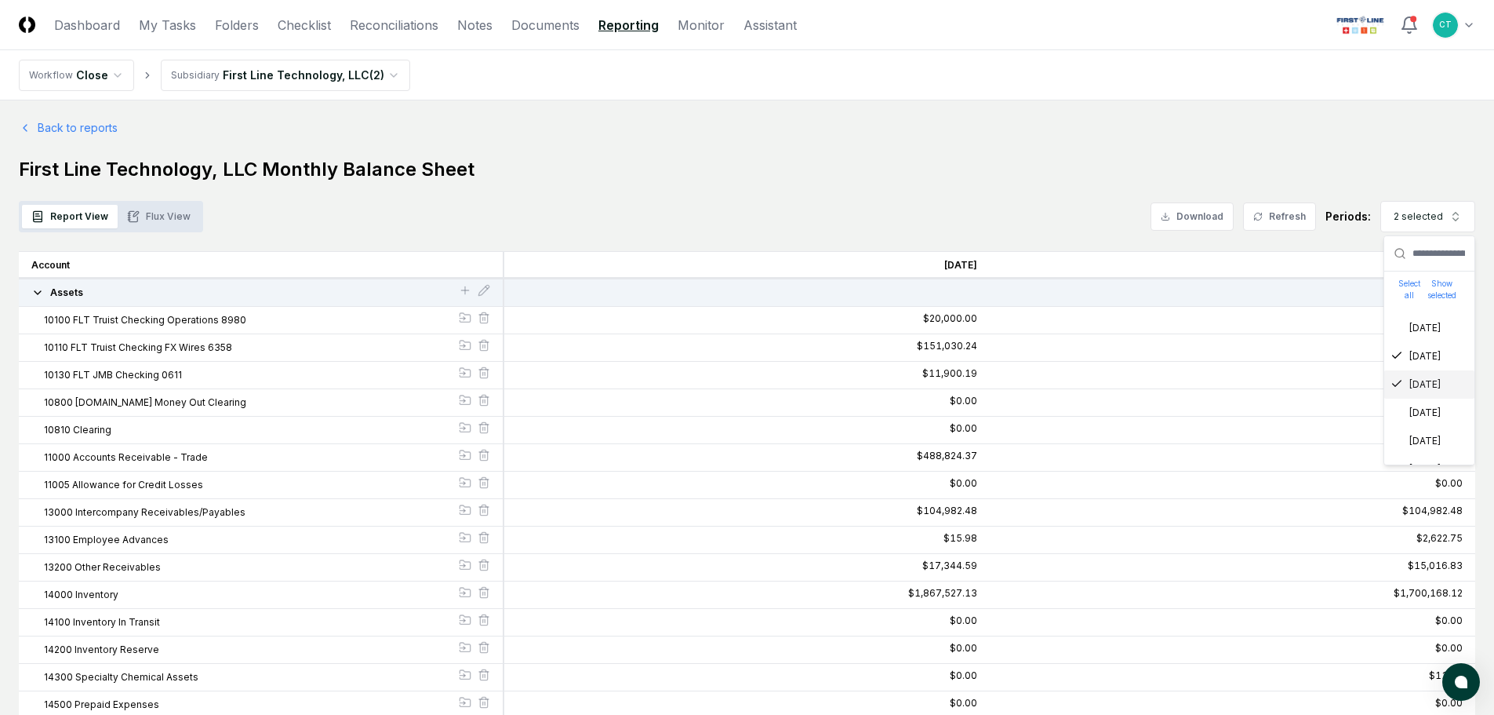
scroll to position [86, 0]
click at [1400, 373] on icon "Suggestions" at bounding box center [1397, 376] width 13 height 13
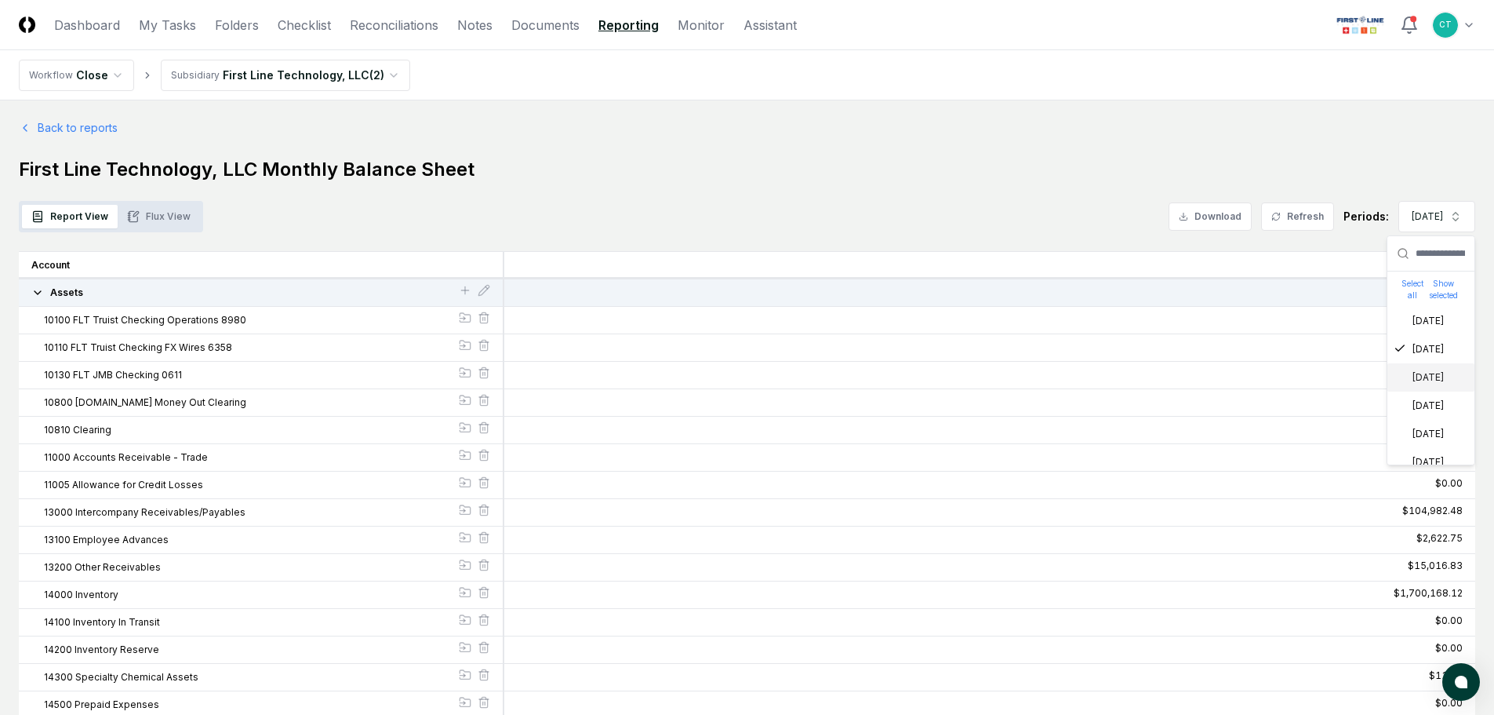
click at [1071, 202] on div "Report View Flux View Download Refresh Periods: [DATE] Select all Show selected…" at bounding box center [747, 216] width 1457 height 31
click at [1198, 216] on button "Download" at bounding box center [1210, 216] width 83 height 28
click at [613, 27] on link "Reporting" at bounding box center [629, 25] width 60 height 19
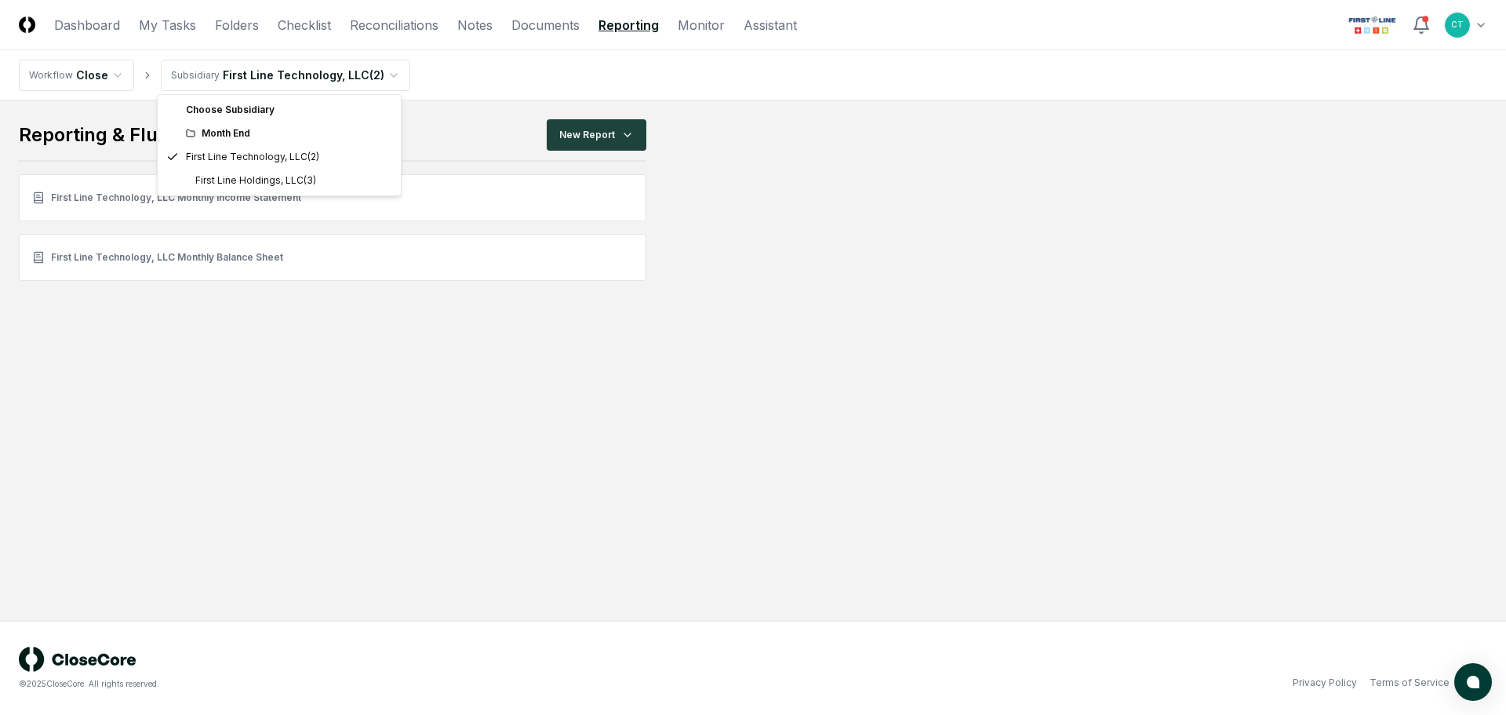
click at [227, 75] on html "CloseCore Dashboard My Tasks Folders Checklist Reconciliations Notes Documents …" at bounding box center [753, 357] width 1506 height 715
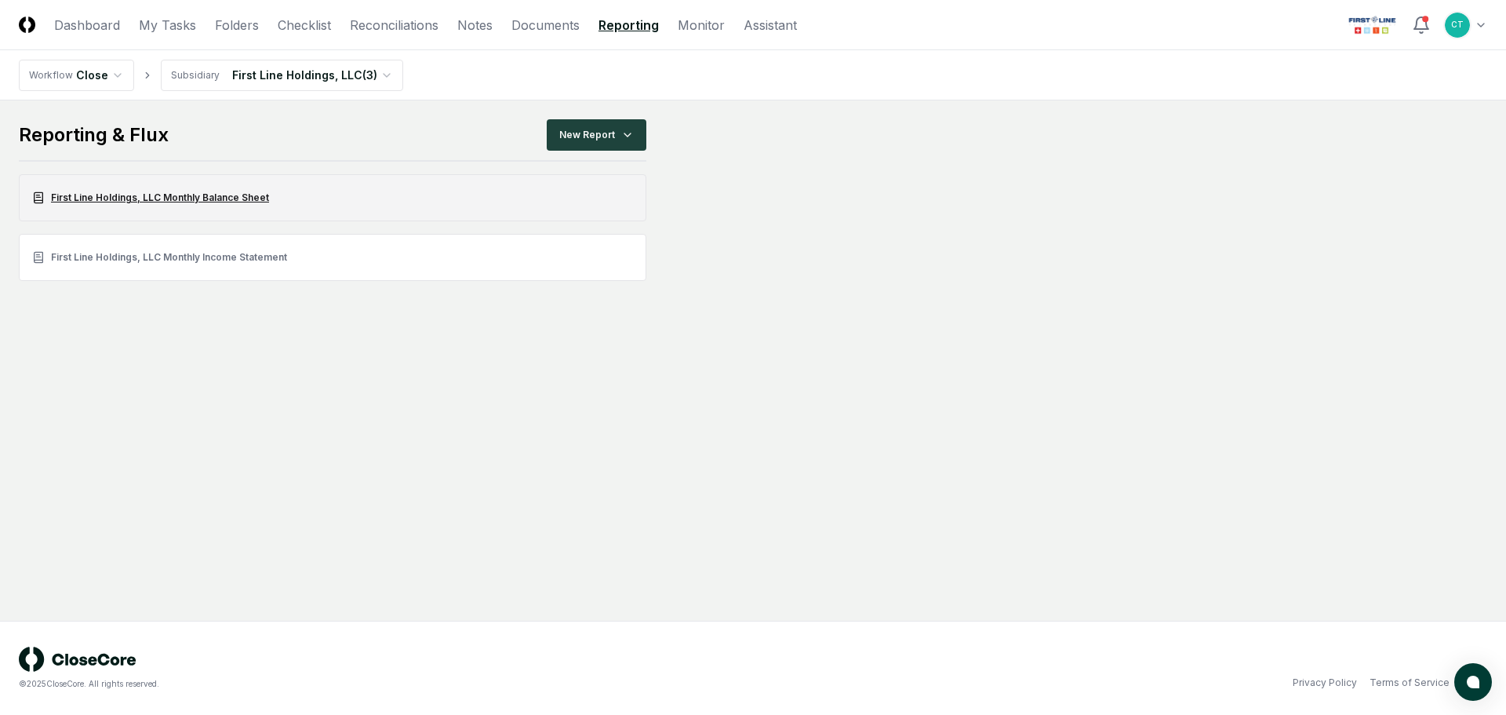
click at [177, 192] on link "First Line Holdings, LLC Monthly Balance Sheet" at bounding box center [333, 197] width 628 height 47
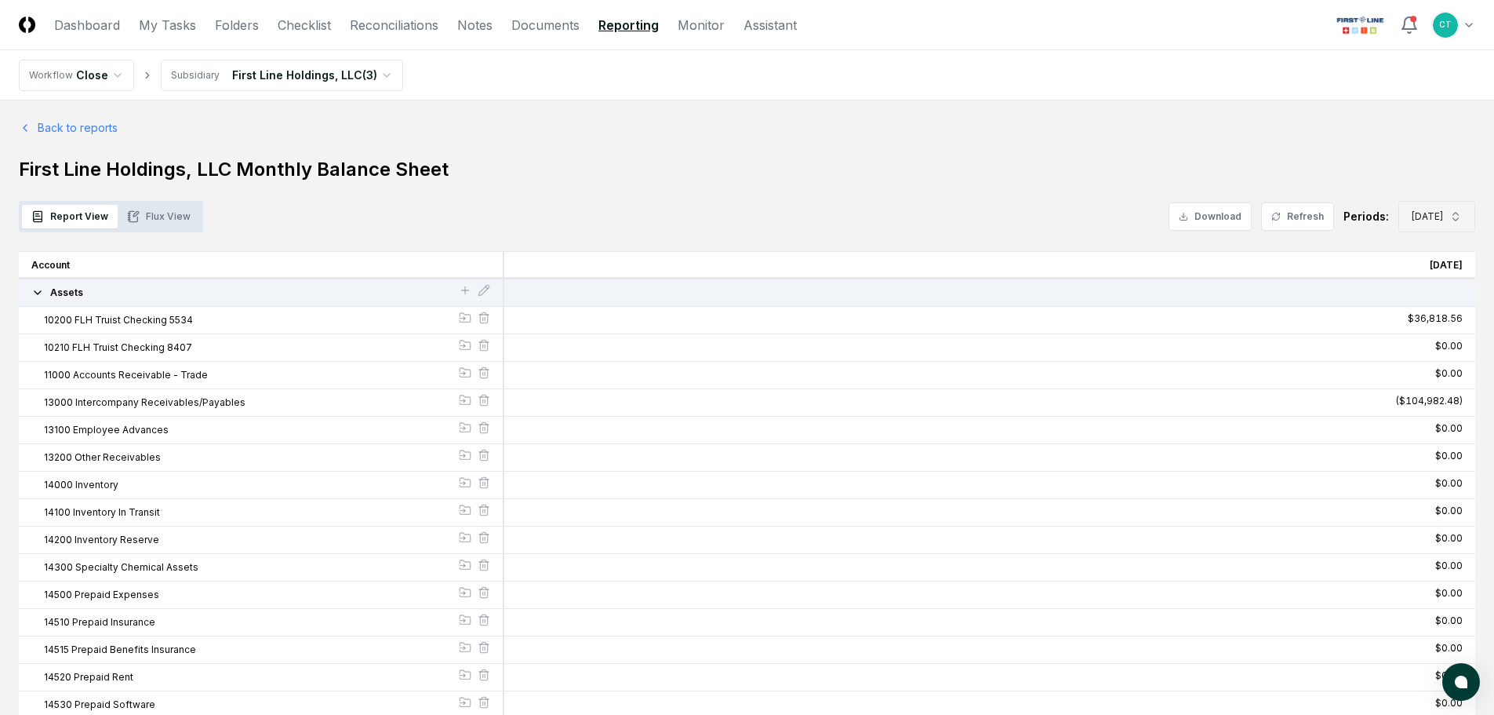
click at [1423, 221] on span "[DATE]" at bounding box center [1427, 216] width 31 height 14
click at [1424, 428] on div "[DATE]" at bounding box center [1423, 435] width 50 height 14
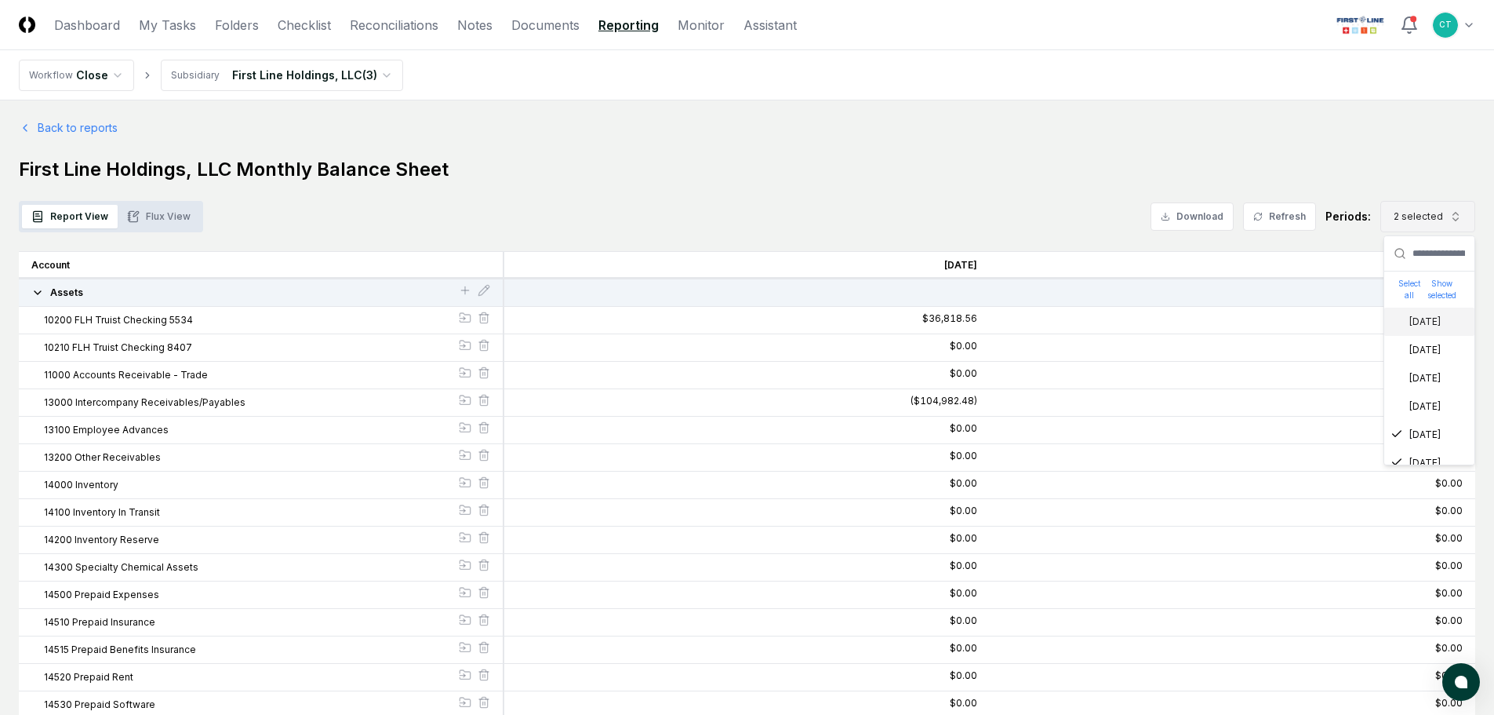
click at [1443, 224] on button "2 selected" at bounding box center [1428, 216] width 95 height 31
click at [1416, 225] on button "2 selected" at bounding box center [1428, 216] width 95 height 31
click at [1403, 458] on div "[DATE]" at bounding box center [1416, 463] width 50 height 14
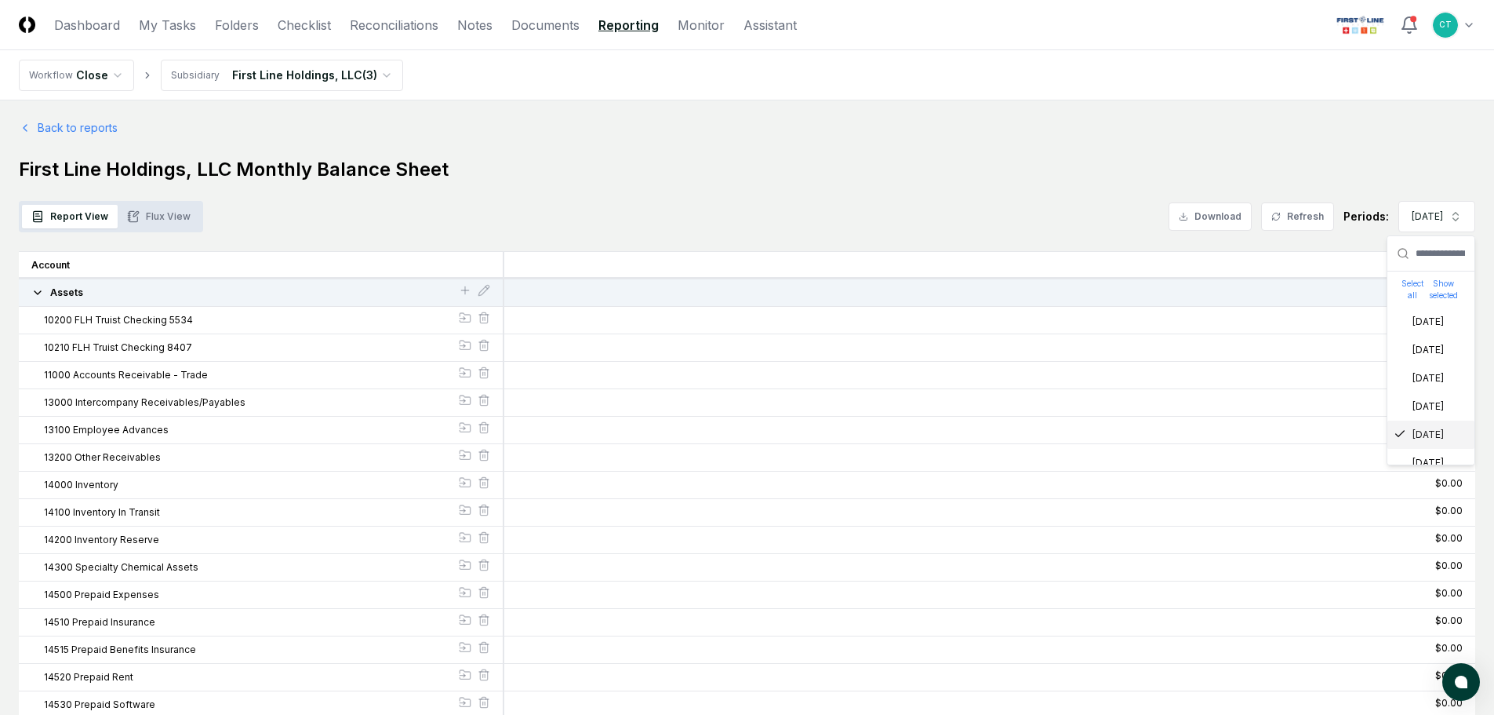
click at [1188, 214] on button "Download" at bounding box center [1210, 216] width 83 height 28
click at [70, 127] on link "Back to reports" at bounding box center [68, 127] width 99 height 16
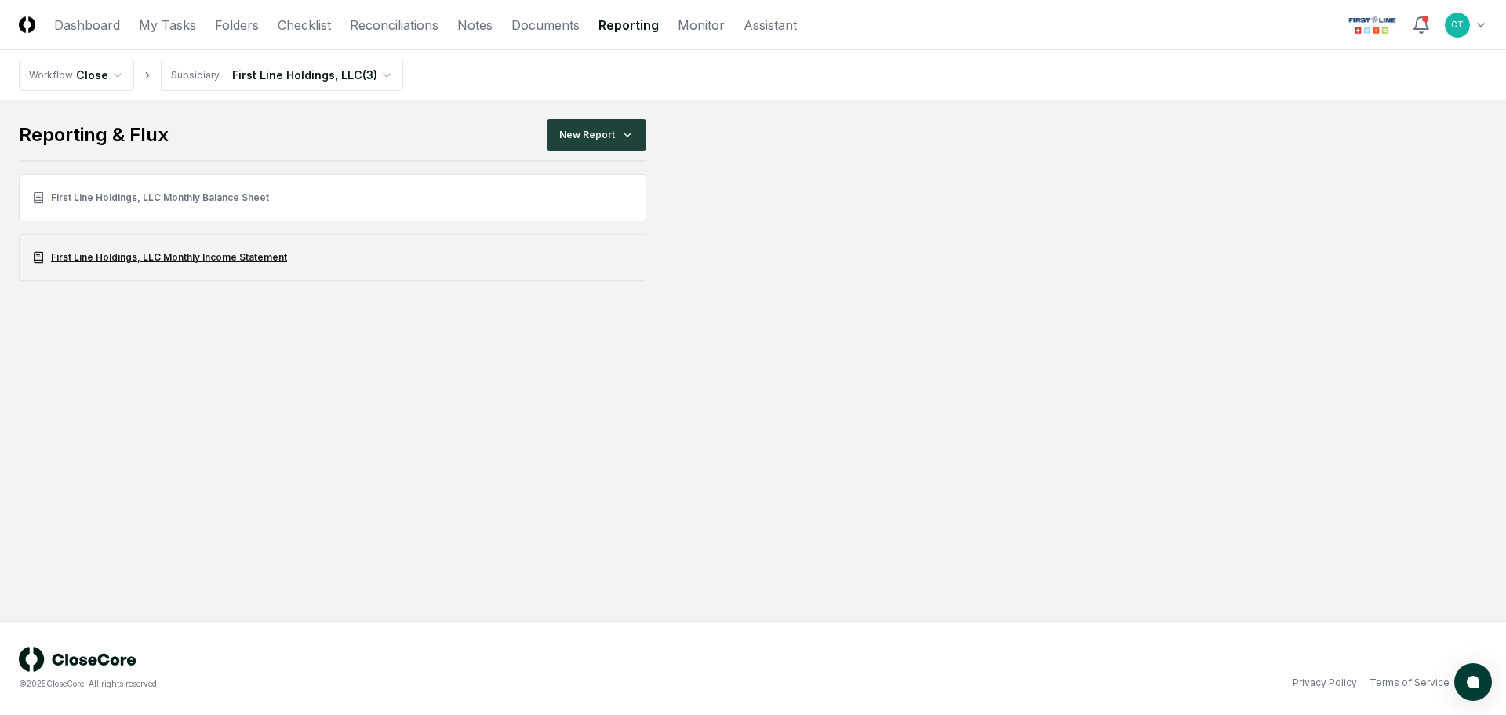
click at [180, 250] on link "First Line Holdings, LLC Monthly Income Statement" at bounding box center [333, 257] width 628 height 47
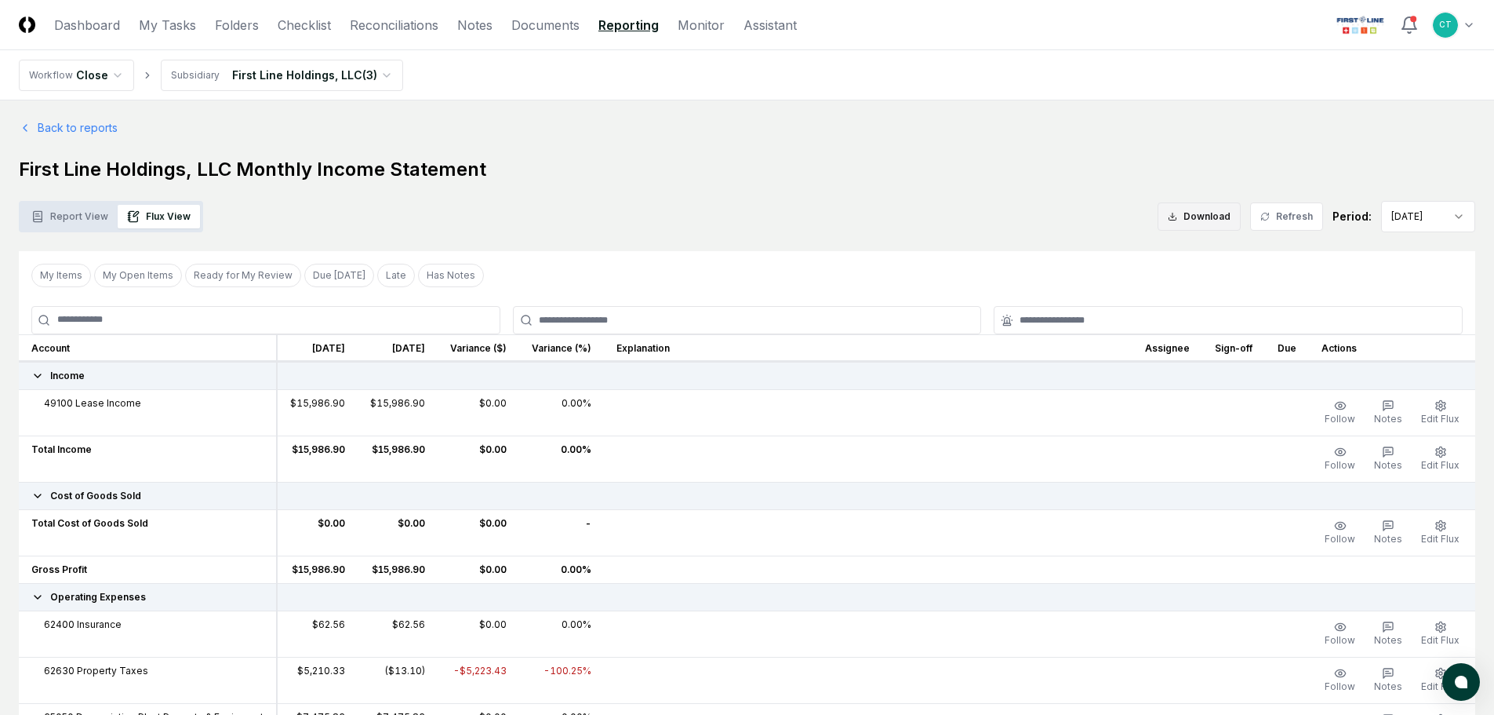
click at [1177, 218] on icon at bounding box center [1172, 216] width 9 height 9
click at [290, 27] on link "Checklist" at bounding box center [304, 25] width 53 height 19
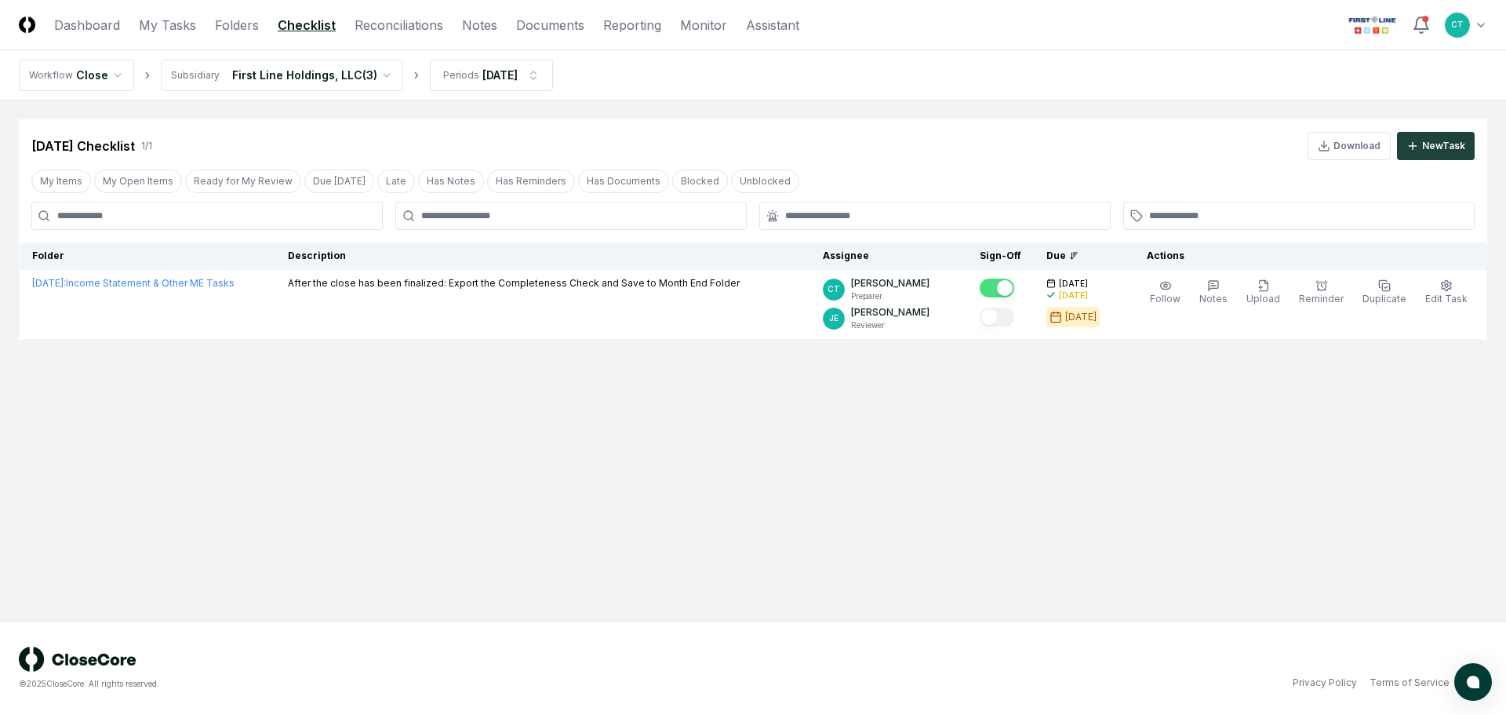
click at [307, 74] on html "CloseCore Dashboard My Tasks Folders Checklist Reconciliations Notes Documents …" at bounding box center [753, 357] width 1506 height 715
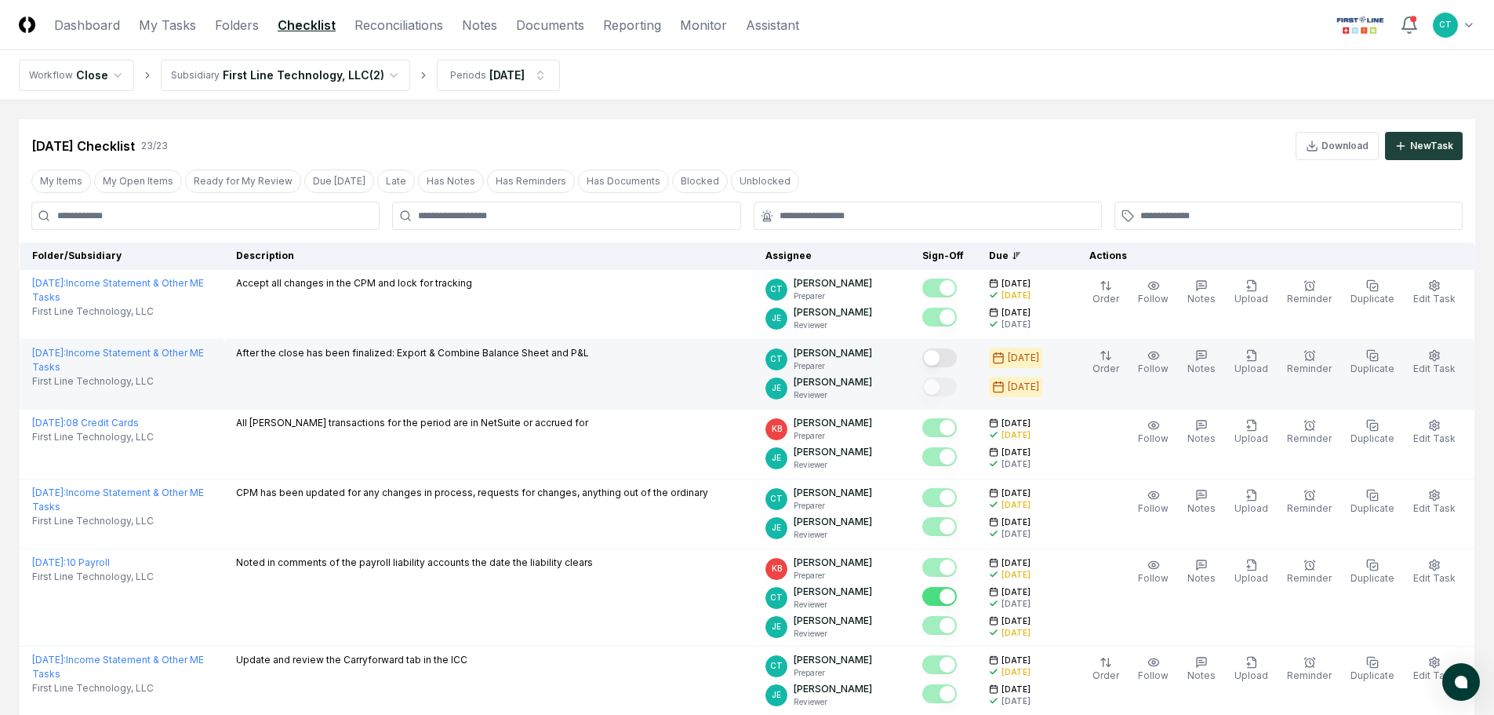
click at [957, 360] on button "Mark complete" at bounding box center [940, 357] width 35 height 19
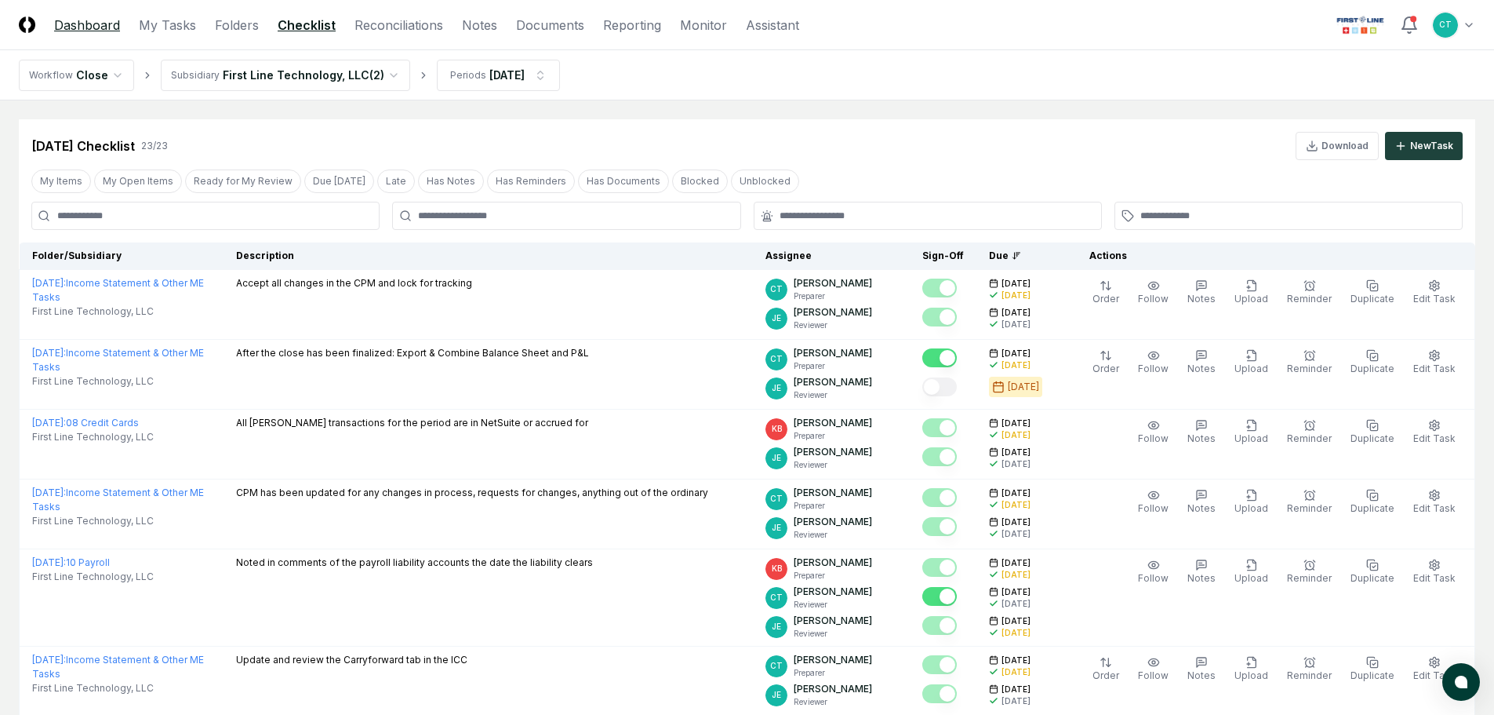
click at [105, 24] on link "Dashboard" at bounding box center [87, 25] width 66 height 19
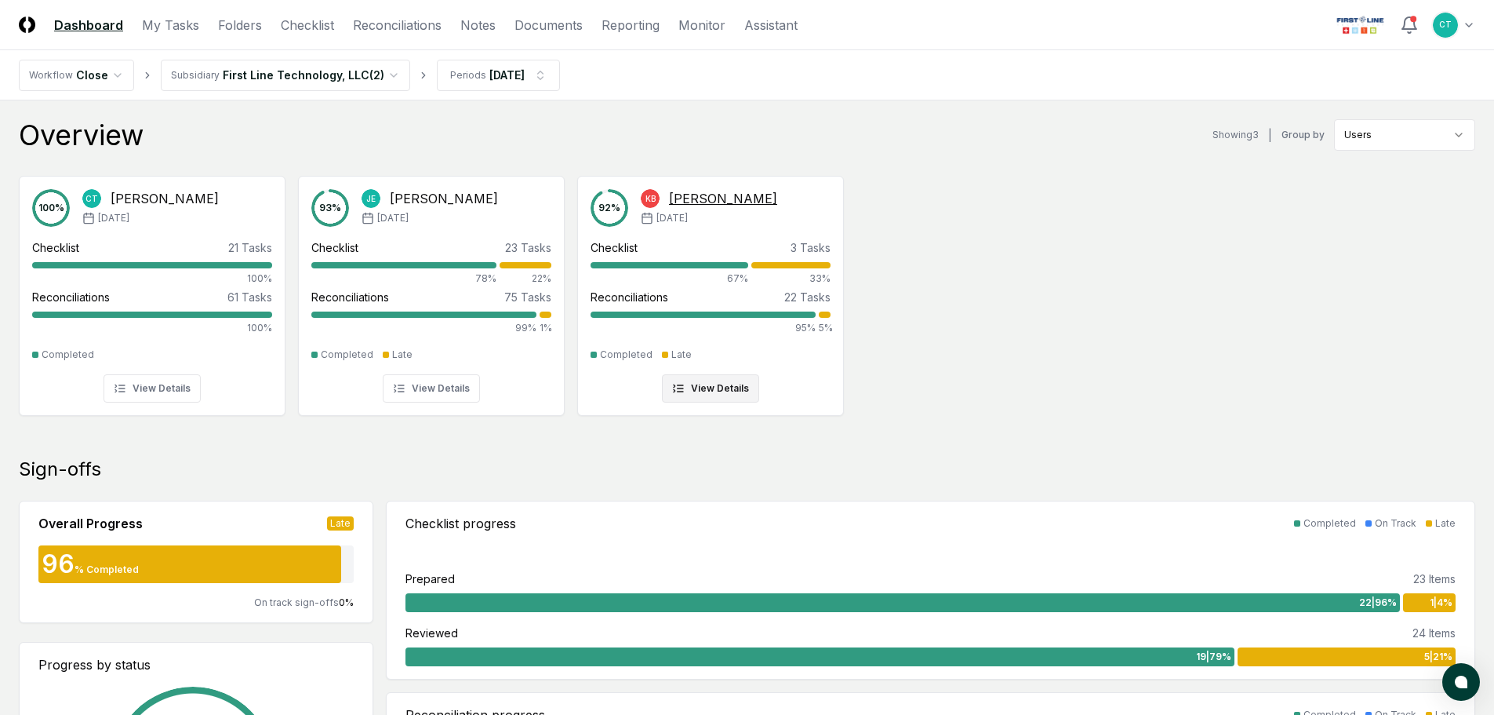
click at [781, 260] on div "Checklist 3 Tasks 67% 33%" at bounding box center [711, 262] width 240 height 46
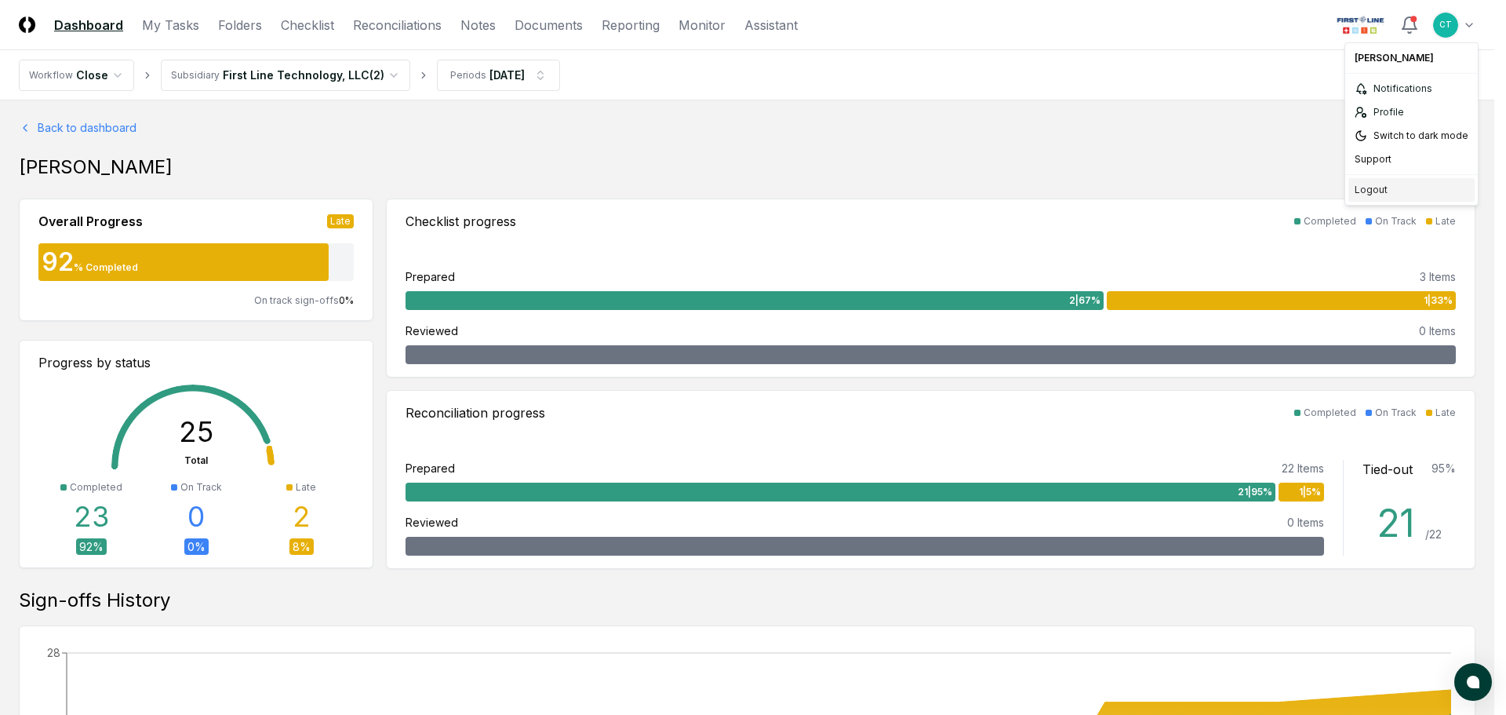
click at [1374, 184] on div "Logout" at bounding box center [1411, 190] width 126 height 24
